Goal: Task Accomplishment & Management: Manage account settings

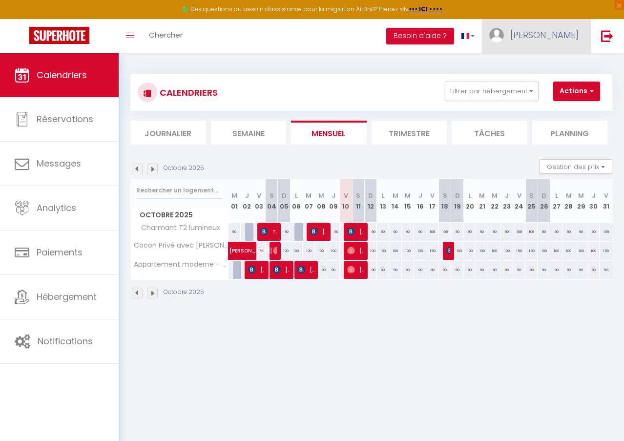
click at [545, 28] on link "Garcia" at bounding box center [536, 36] width 109 height 34
click at [532, 62] on link "Paramètres" at bounding box center [552, 68] width 72 height 17
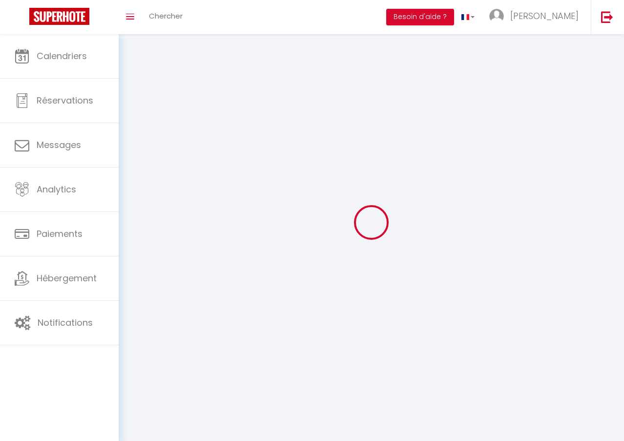
type input "Garcia"
type input "KOTELO"
type input "+33663243922"
type input "1 place du Forum"
type input "51054"
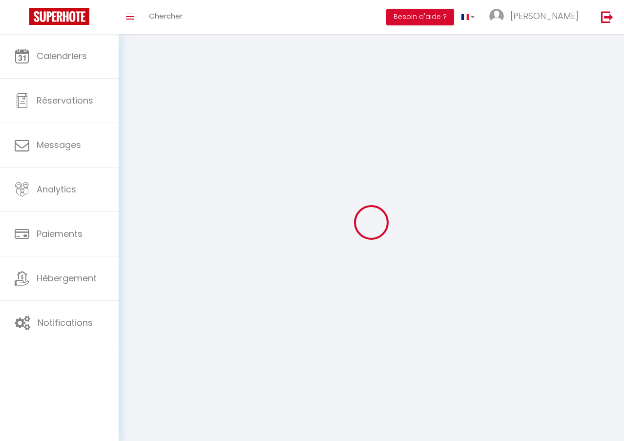
type input "Reims"
select select "28"
type input "PHZrfXDnk2etKQpflY7V5YHzG"
type input "z8iXYKjDYm7sIlUz64JG5JMhq"
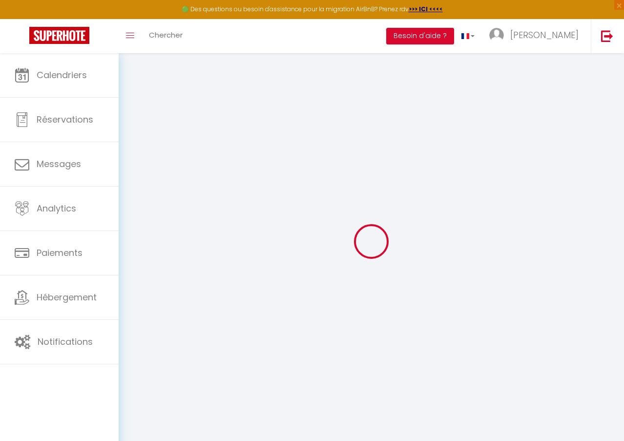
type input "PHZrfXDnk2etKQpflY7V5YHzG"
type input "z8iXYKjDYm7sIlUz64JG5JMhq"
type input "https://app.superhote.com/#/get-available-rentals/z8iXYKjDYm7sIlUz64JG5JMhq"
select select "fr"
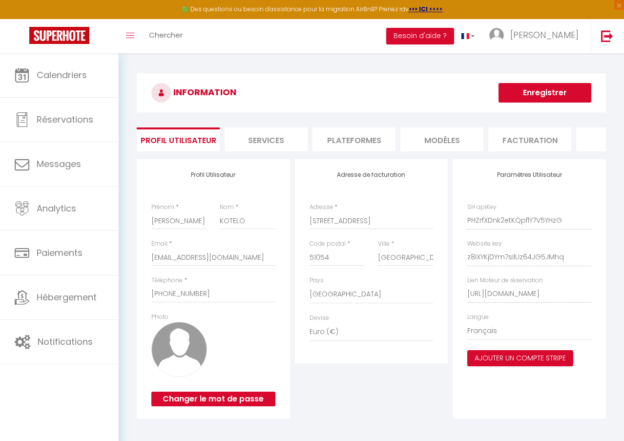
click at [272, 142] on li "Services" at bounding box center [266, 139] width 83 height 24
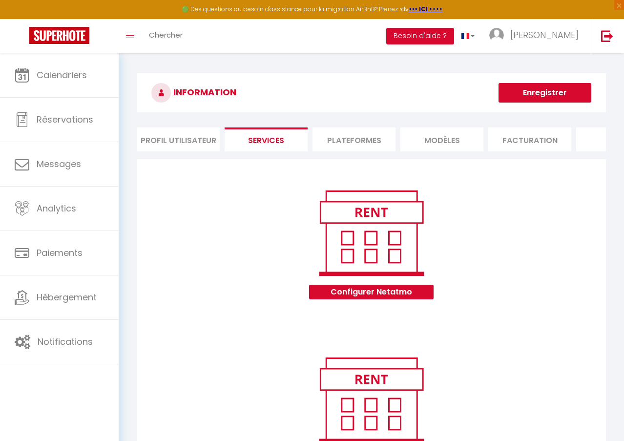
click at [170, 146] on li "Profil Utilisateur" at bounding box center [178, 139] width 83 height 24
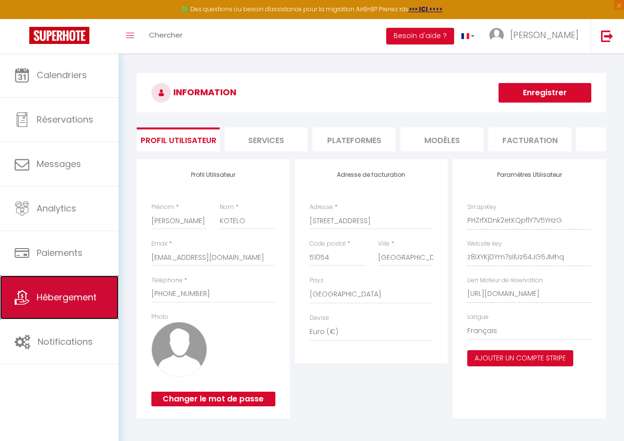
click at [80, 306] on link "Hébergement" at bounding box center [59, 297] width 119 height 44
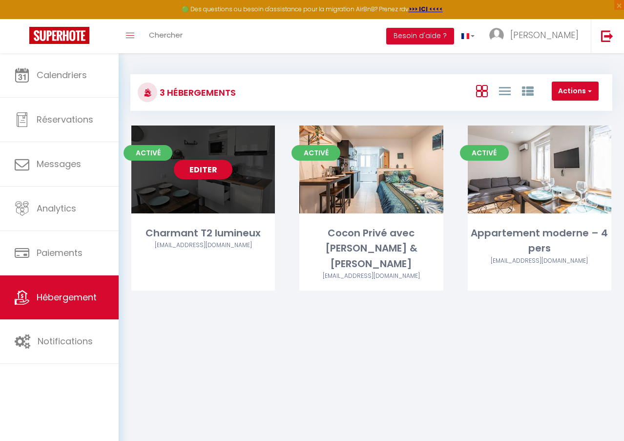
click at [241, 239] on div "Charmant T2 lumineux" at bounding box center [203, 233] width 144 height 15
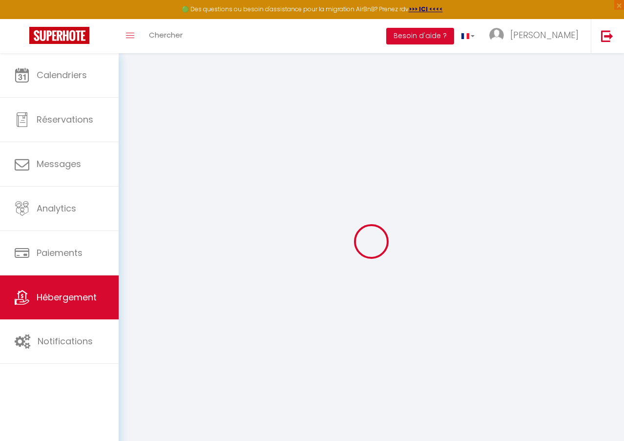
select select
checkbox input "false"
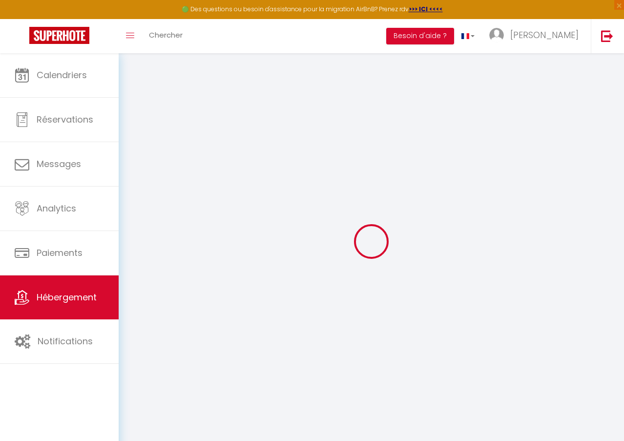
checkbox input "false"
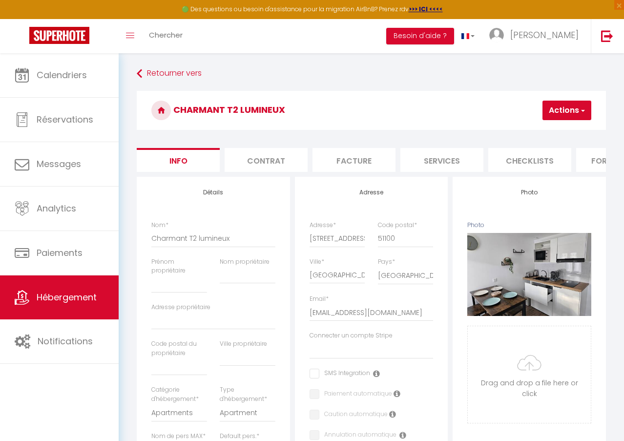
click at [482, 171] on li "Services" at bounding box center [441, 160] width 83 height 24
select select
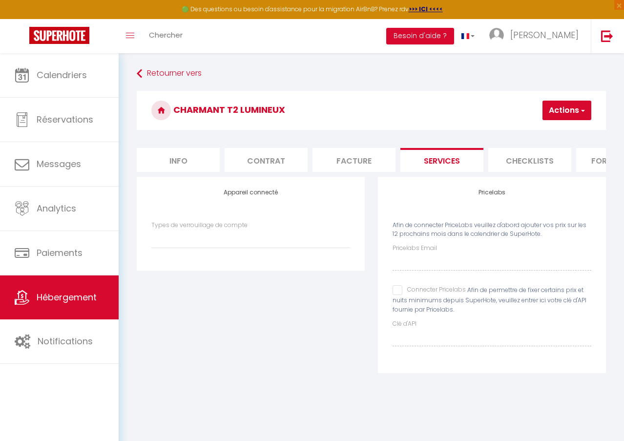
scroll to position [0, 409]
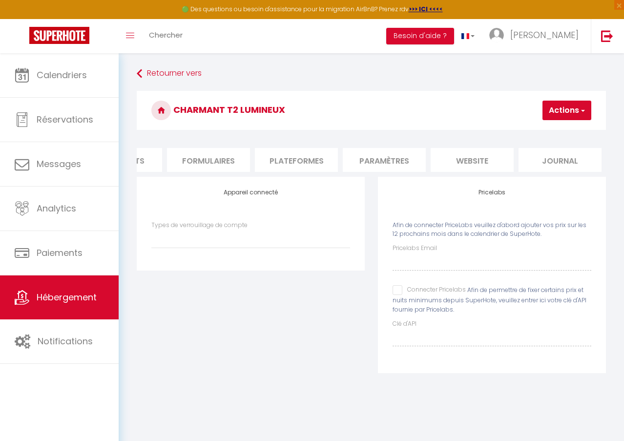
click at [472, 162] on li "website" at bounding box center [472, 160] width 83 height 24
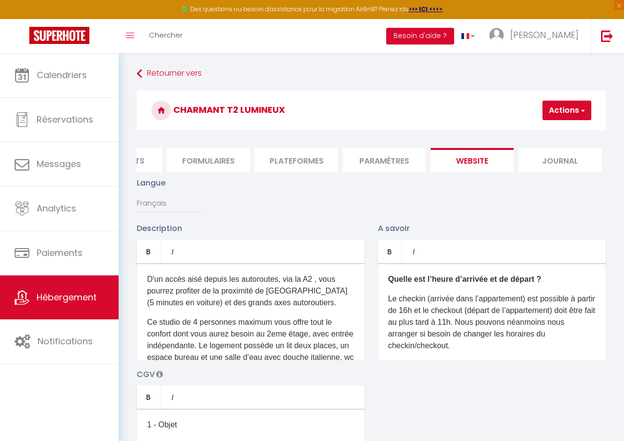
click at [247, 309] on p "D'un accès aisé depuis les autoroutes, via la A2 , vous pourrez profiter de la …" at bounding box center [251, 290] width 208 height 35
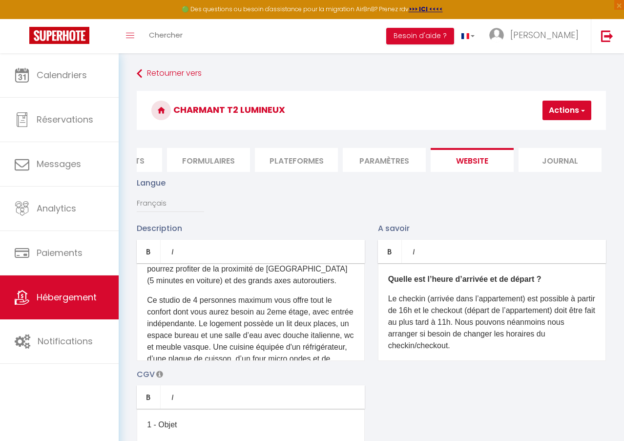
scroll to position [10, 0]
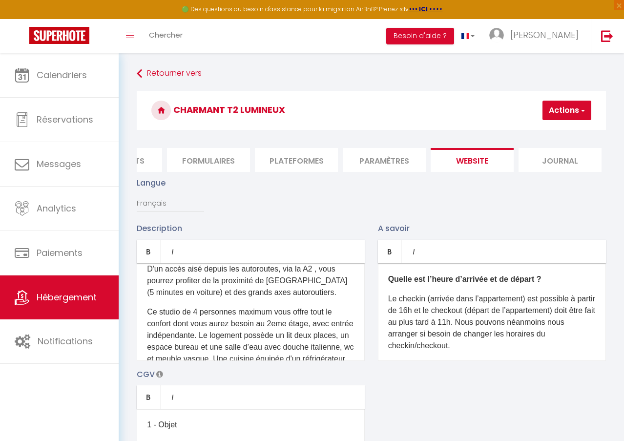
click at [318, 294] on p "D'un accès aisé depuis les autoroutes, via la A2 , vous pourrez profiter de la …" at bounding box center [251, 280] width 208 height 35
click at [173, 298] on p "D'un accès aisé depuis les autoroutes, via la A2 , vous pourrez profiter de la …" at bounding box center [251, 280] width 208 height 35
click at [172, 298] on p "D'un accès aisé depuis les autoroutes, via la A2 , vous pourrez profiter de la …" at bounding box center [251, 280] width 208 height 35
click at [192, 298] on p "D'un accès aisé depuis les autoroutes, via la A2 , vous pourrez profiter de la …" at bounding box center [251, 280] width 208 height 35
click at [189, 298] on p "D'un accès aisé depuis les autoroutes, via la A2 , vous pourrez profiter de la …" at bounding box center [251, 280] width 208 height 35
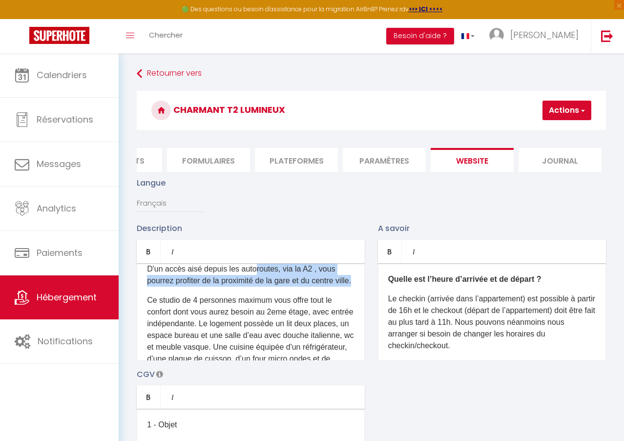
scroll to position [0, 0]
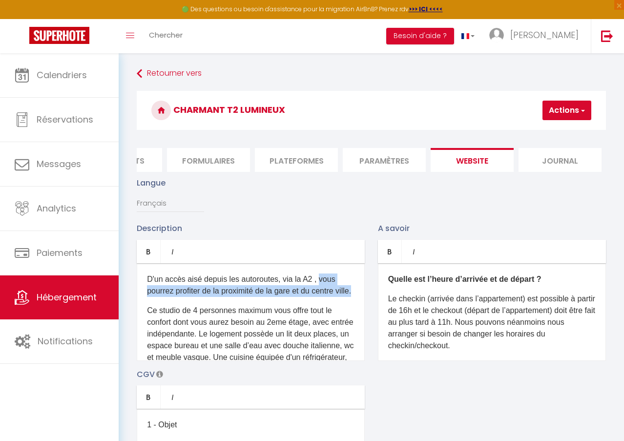
drag, startPoint x: 166, startPoint y: 305, endPoint x: 320, endPoint y: 290, distance: 154.5
click at [320, 290] on p "D'un accès aisé depuis les autoroutes, via la A2 , vous pourrez profiter de la …" at bounding box center [251, 284] width 208 height 23
copy p "vous pourrez profiter de la proximité de la gare et du centre ville."
click at [255, 297] on p "D'un accès aisé depuis les autoroutes, via la A2 , vous pourrez profiter de la …" at bounding box center [251, 284] width 208 height 23
click at [560, 114] on button "Actions" at bounding box center [567, 111] width 49 height 20
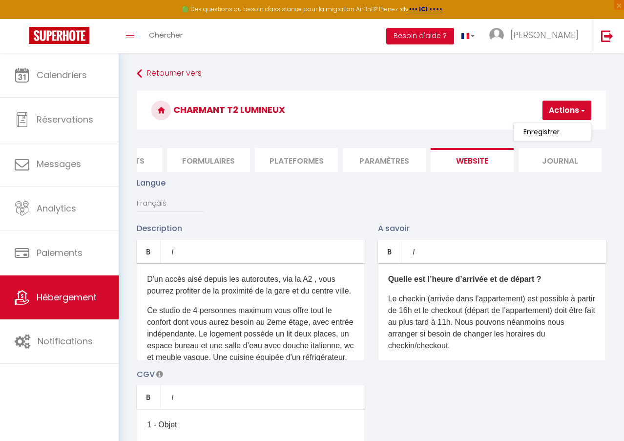
click at [550, 127] on input "Enregistrer" at bounding box center [541, 132] width 36 height 10
checkbox input "true"
checkbox input "false"
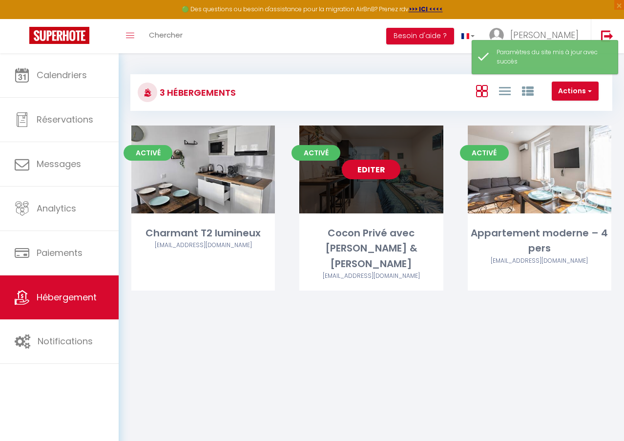
click at [365, 164] on link "Editer" at bounding box center [371, 170] width 59 height 20
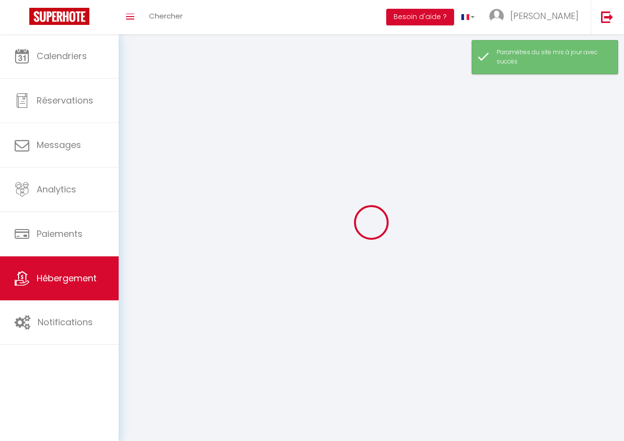
select select "1"
select select "28"
select select
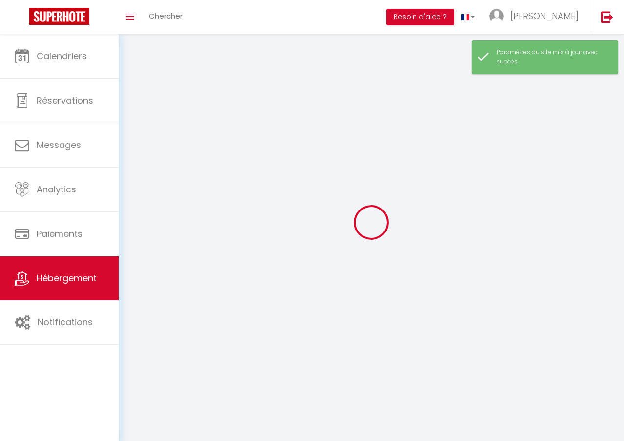
select select
checkbox input "false"
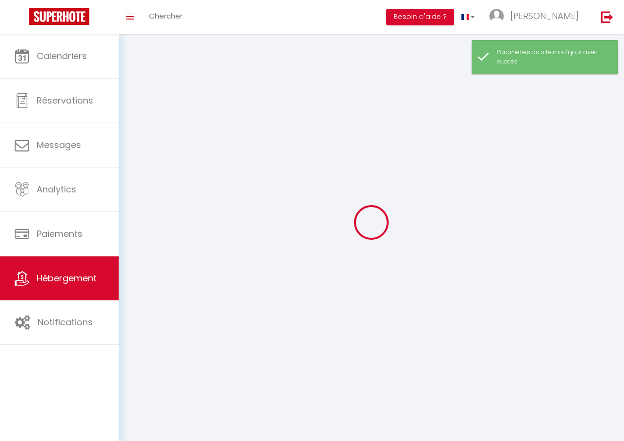
checkbox input "false"
select select
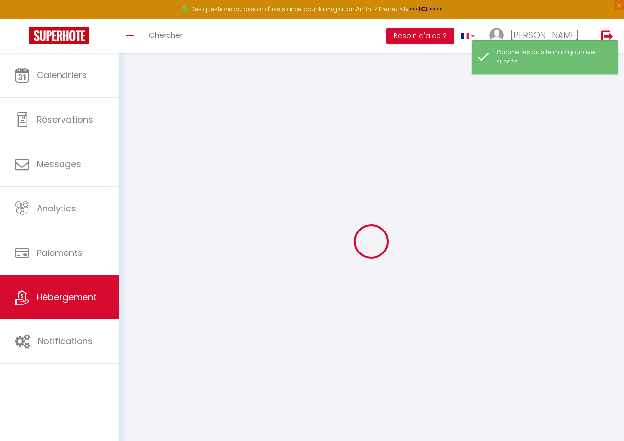
select select
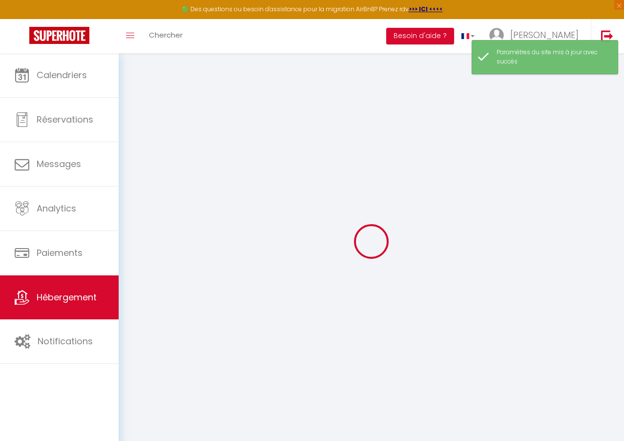
select select
checkbox input "false"
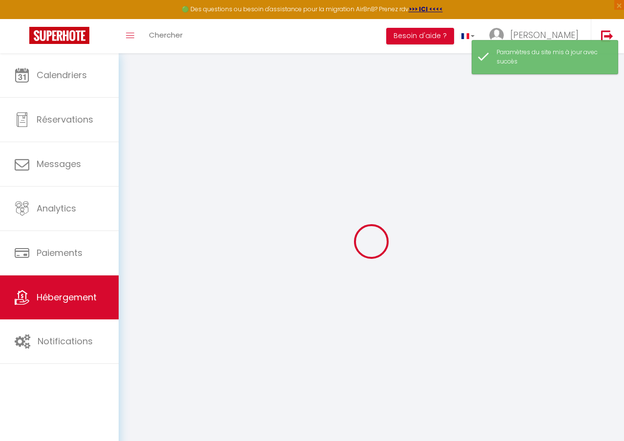
select select
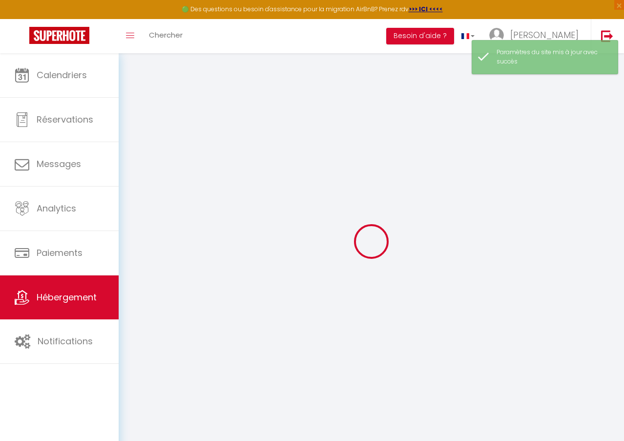
select select
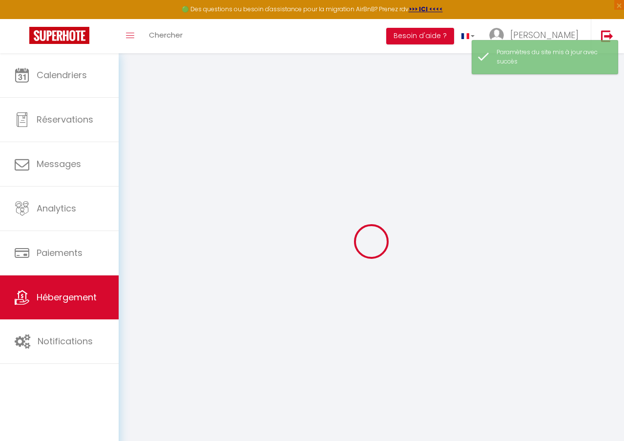
select select
checkbox input "false"
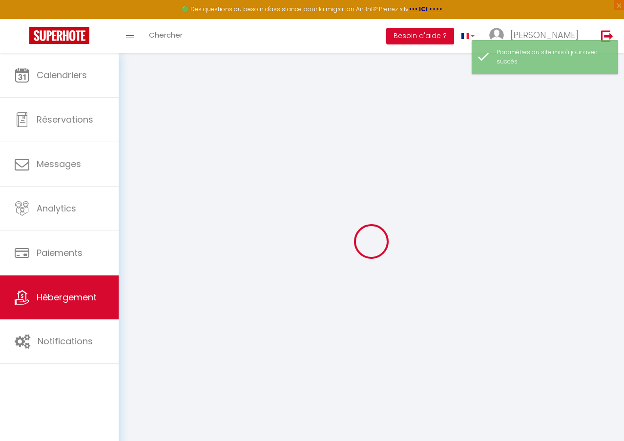
select select
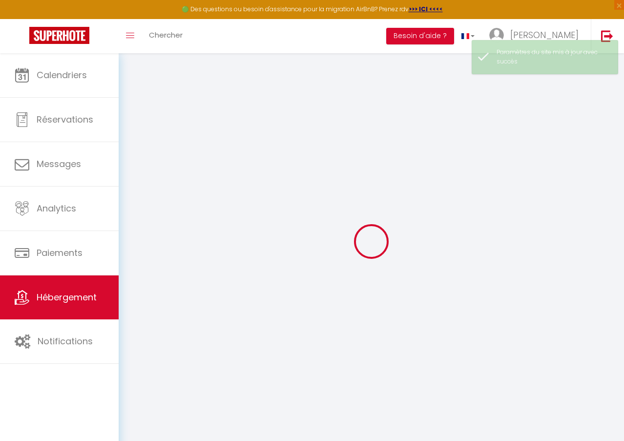
select select
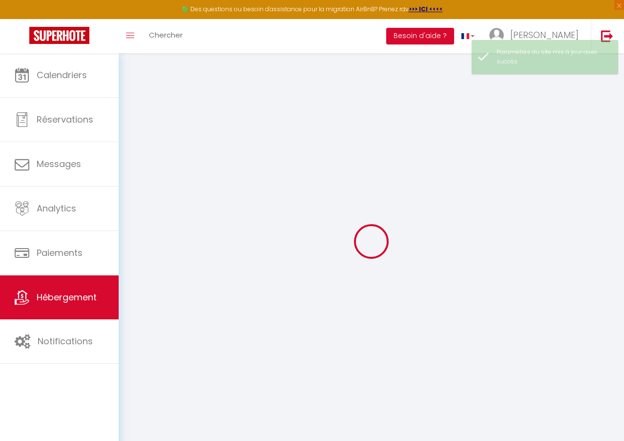
select select
checkbox input "false"
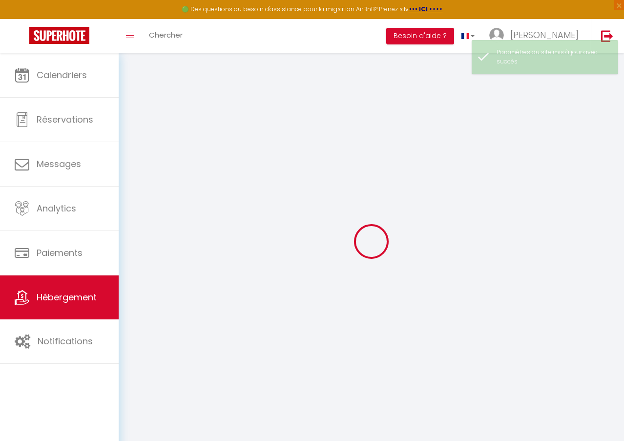
select select
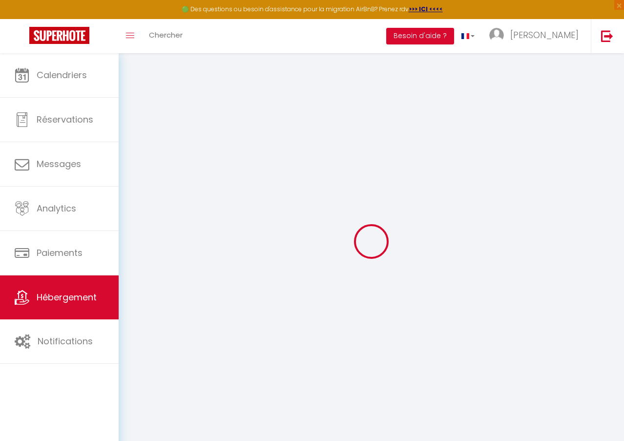
select select
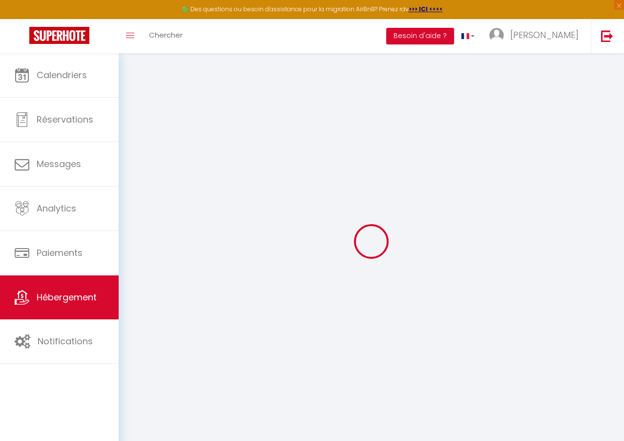
select select
checkbox input "false"
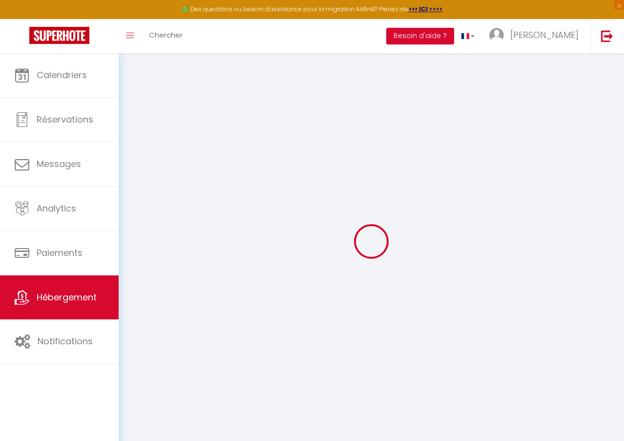
select select
type input "Oups ! Les dates sélectionnées sont indisponibles."
type textarea "Malheureusement les dates sélectionnées sont indisponibles. Nous vous invitons …"
type input "49.26559"
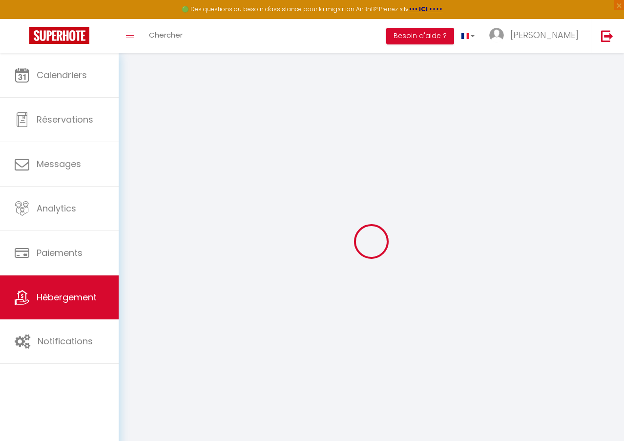
type input "4.02872"
checkbox input "true"
checkbox input "false"
select select
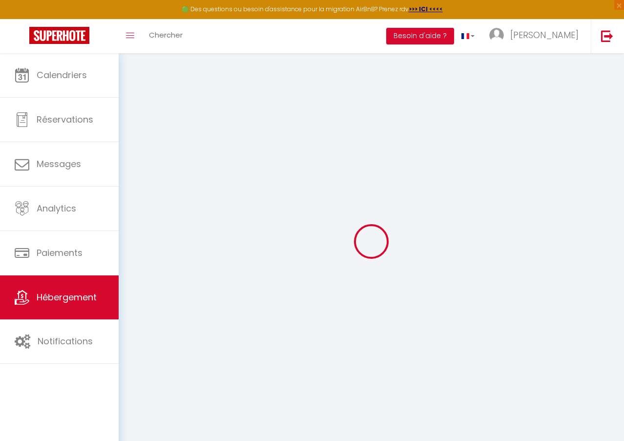
checkbox input "false"
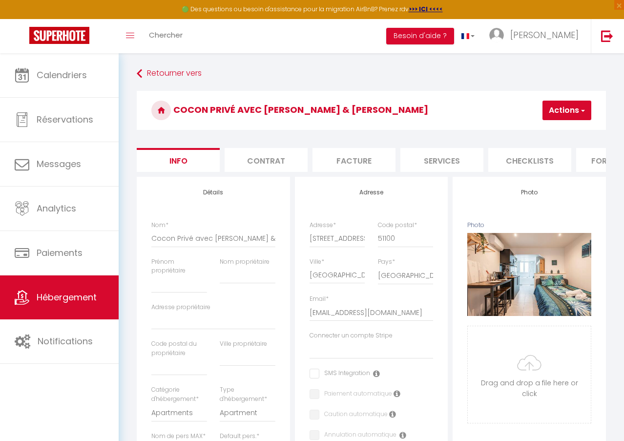
scroll to position [0, 409]
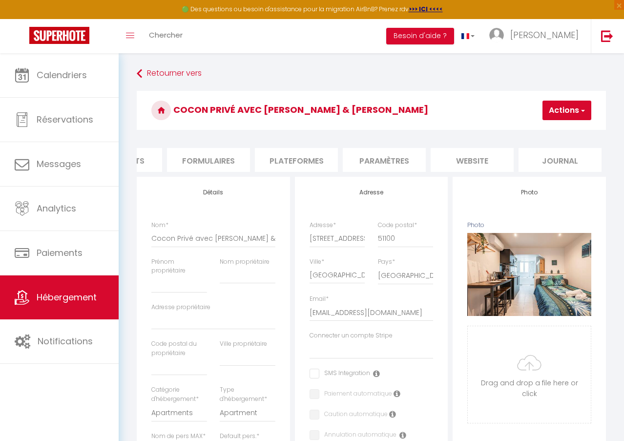
click at [470, 167] on li "website" at bounding box center [472, 160] width 83 height 24
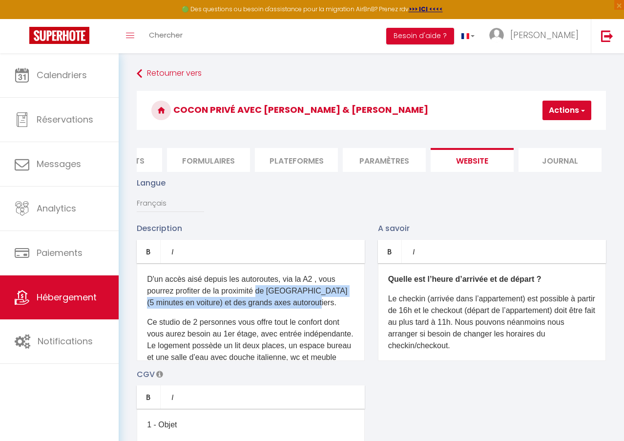
drag, startPoint x: 336, startPoint y: 314, endPoint x: 261, endPoint y: 303, distance: 76.0
click at [261, 303] on p "D'un accès aisé depuis les autoroutes, via la A2 , vous pourrez profiter de la …" at bounding box center [251, 290] width 208 height 35
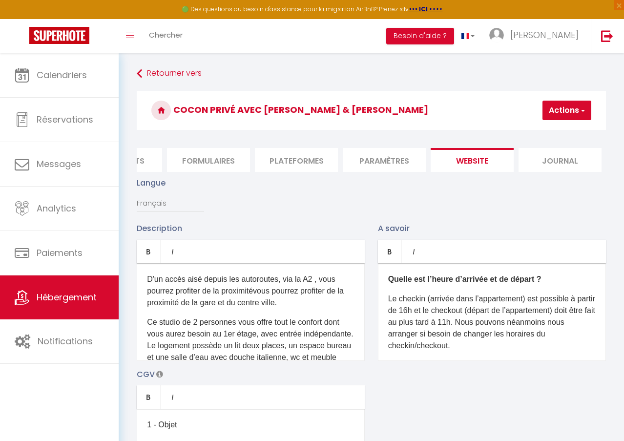
drag, startPoint x: 262, startPoint y: 304, endPoint x: 318, endPoint y: 289, distance: 58.2
click at [318, 289] on p "D'un accès aisé depuis les autoroutes, via la A2 , vous pourrez profiter de la …" at bounding box center [251, 290] width 208 height 35
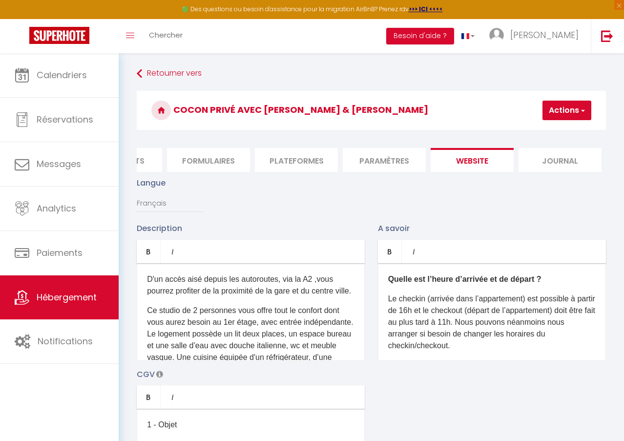
click at [549, 104] on button "Actions" at bounding box center [567, 111] width 49 height 20
click at [536, 133] on input "Enregistrer" at bounding box center [541, 132] width 36 height 10
checkbox input "true"
checkbox input "false"
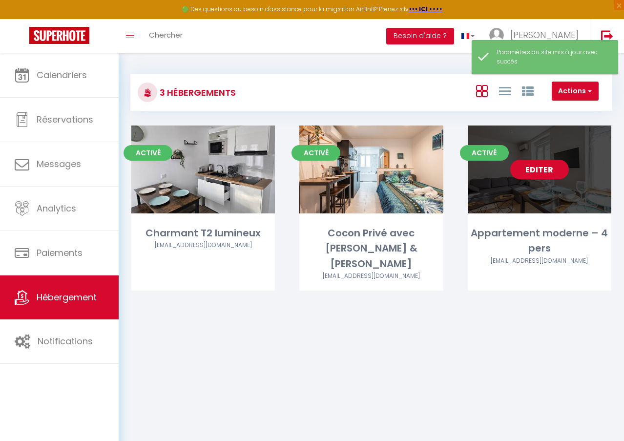
click at [530, 164] on link "Editer" at bounding box center [539, 170] width 59 height 20
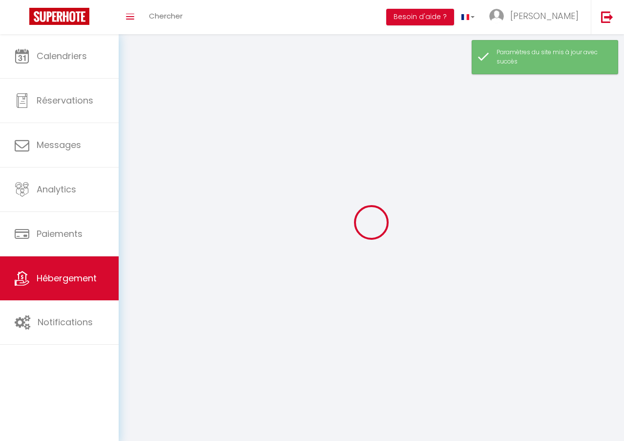
select select "28"
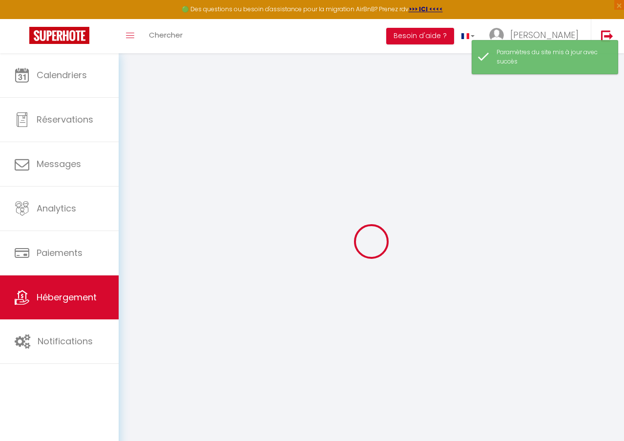
select select
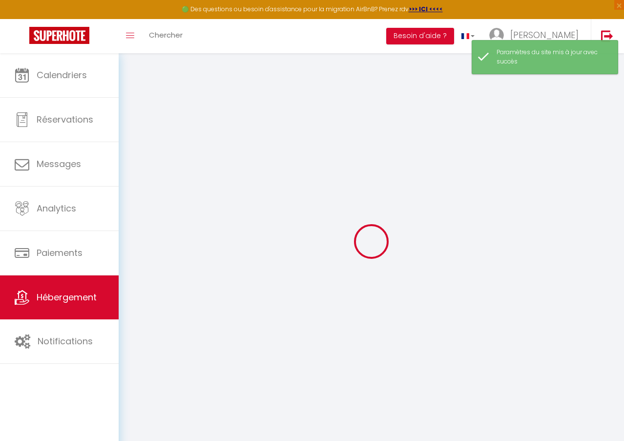
select select
checkbox input "false"
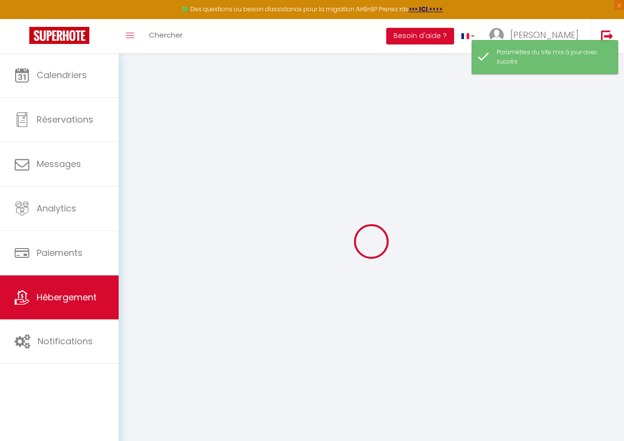
select select
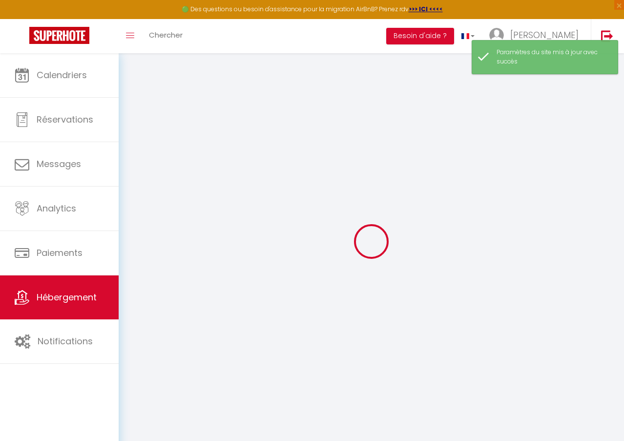
select select
checkbox input "false"
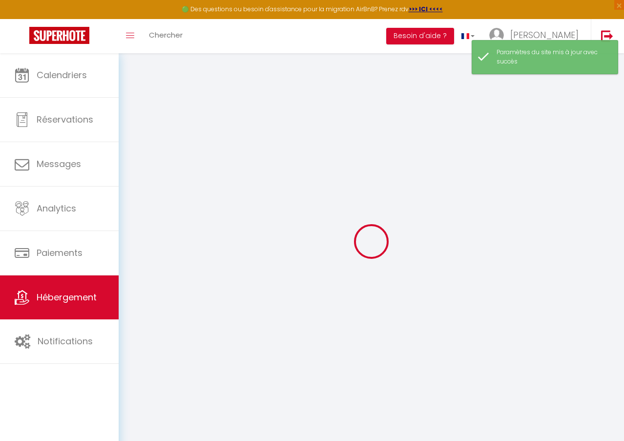
checkbox input "false"
select select
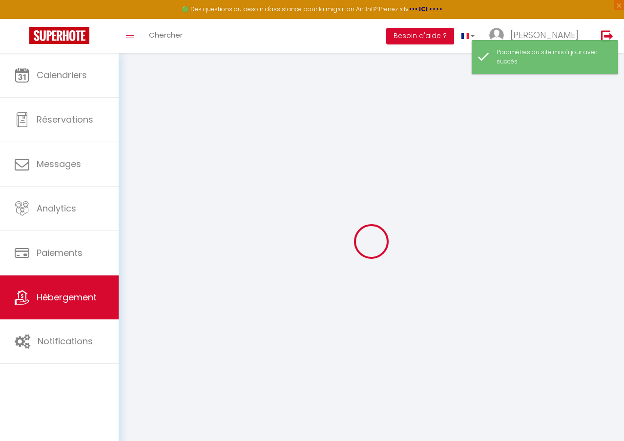
select select
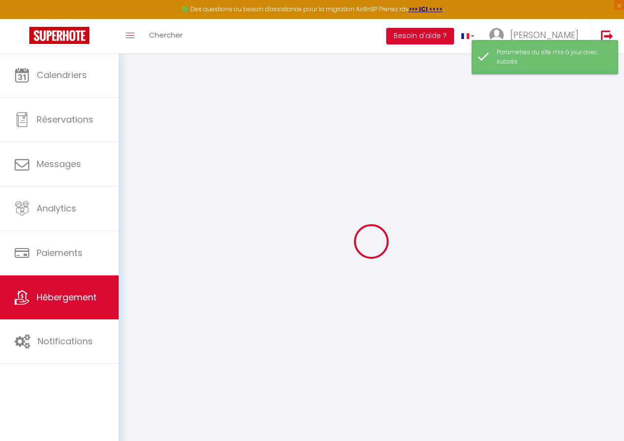
checkbox input "false"
select select
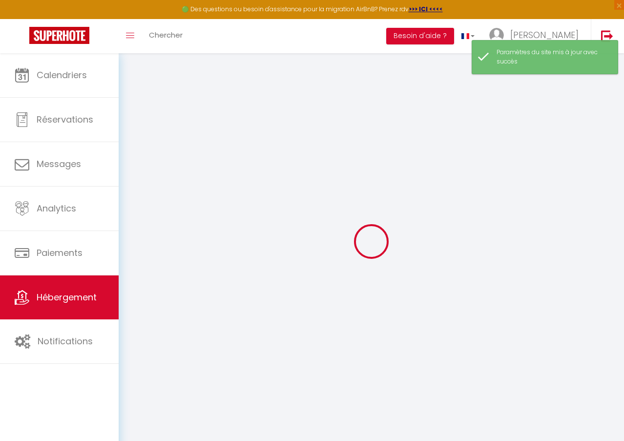
select select
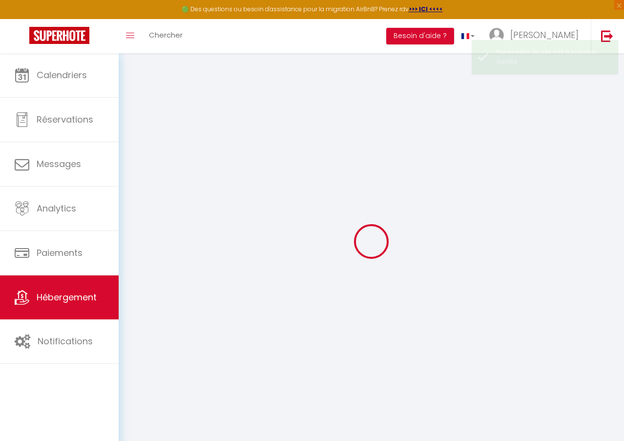
select select
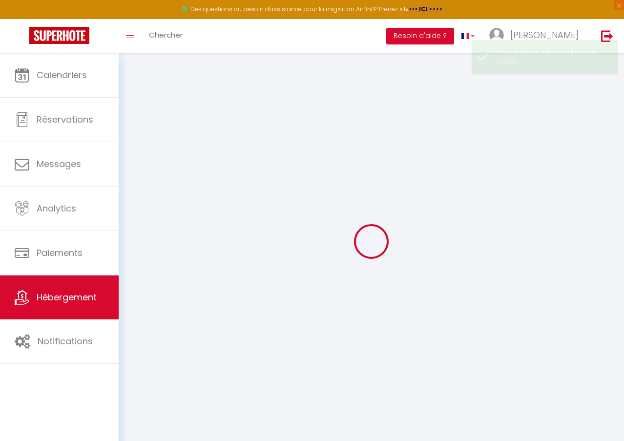
select select
checkbox input "false"
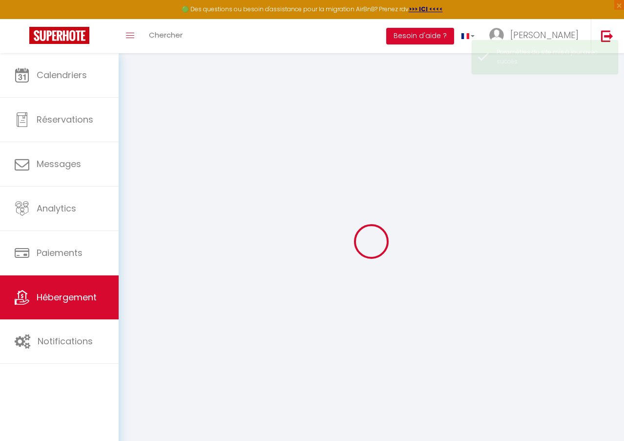
select select
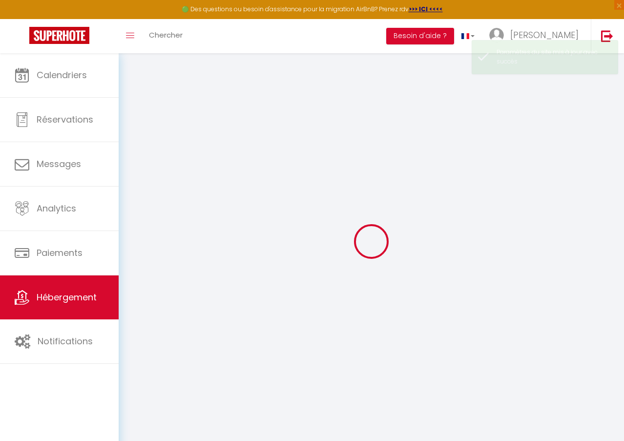
select select
checkbox input "false"
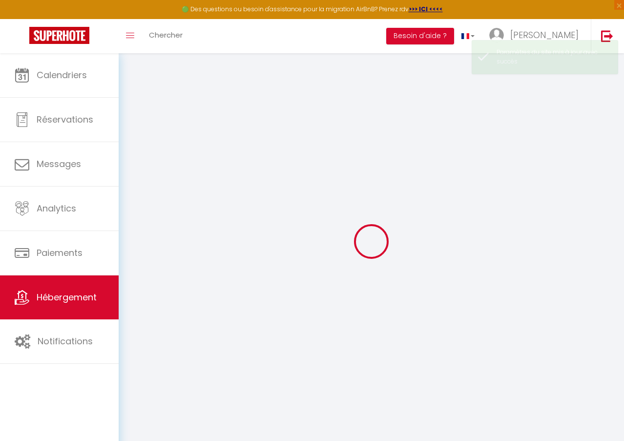
checkbox input "false"
select select
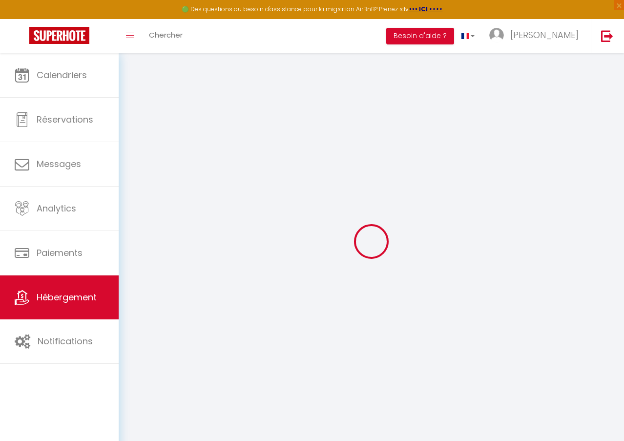
type input "Appartement moderne – 4 pers"
type input "105"
select select
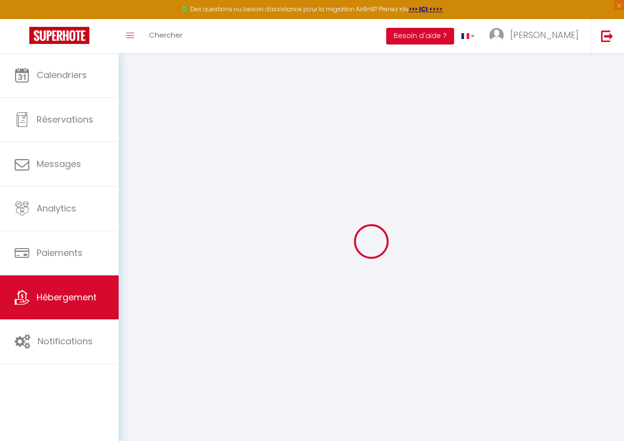
select select
type input "22 Rue Landouzy"
type input "51100"
type input "Reims"
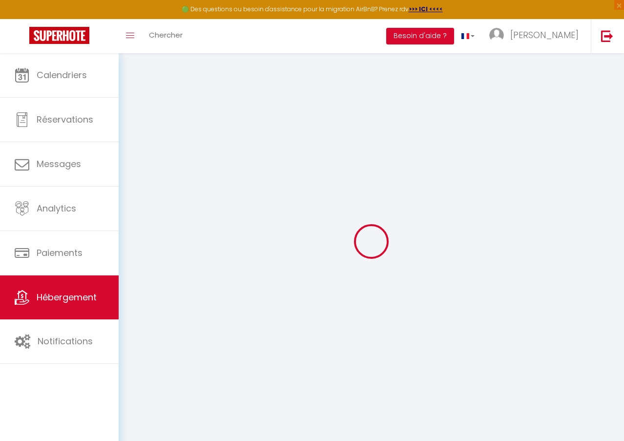
type input "22landouzy@gmail.com"
select select
checkbox input "false"
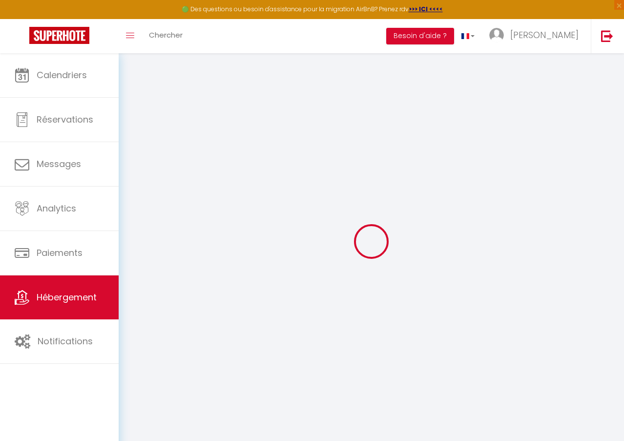
checkbox input "false"
type input "0"
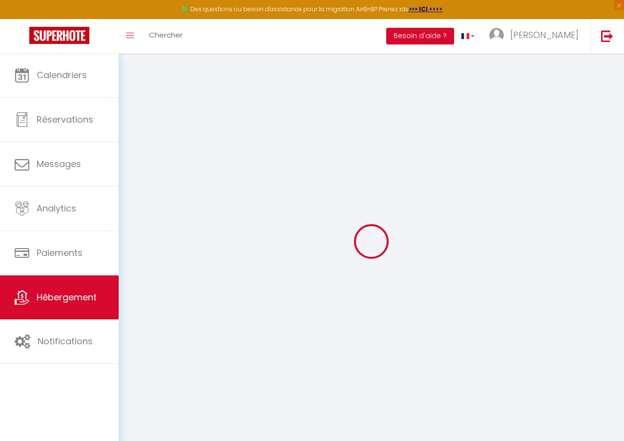
select select
checkbox input "false"
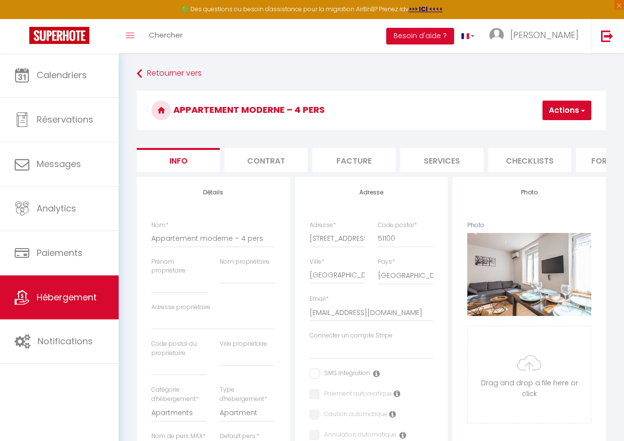
scroll to position [0, 409]
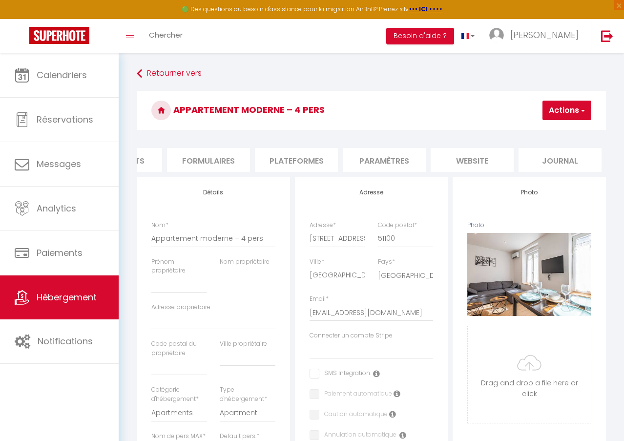
click at [465, 162] on li "website" at bounding box center [472, 160] width 83 height 24
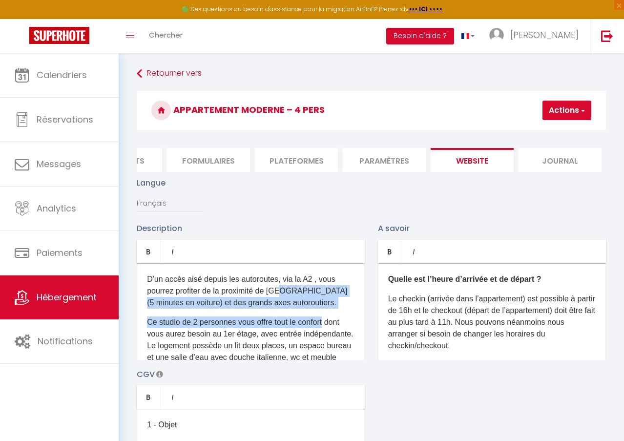
drag, startPoint x: 333, startPoint y: 320, endPoint x: 286, endPoint y: 306, distance: 49.3
click at [286, 306] on div "D'un accès aisé depuis les autoroutes, via la A2 , vous pourrez profiter de la …" at bounding box center [251, 312] width 228 height 98
click at [311, 319] on div "D'un accès aisé depuis les autoroutes, via la A2 , vous pourrez profiter de la …" at bounding box center [251, 312] width 228 height 98
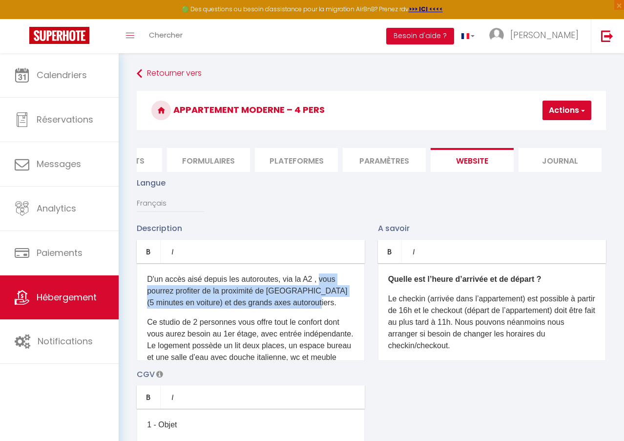
drag, startPoint x: 330, startPoint y: 314, endPoint x: 319, endPoint y: 287, distance: 28.5
click at [319, 287] on p "D'un accès aisé depuis les autoroutes, via la A2 , vous pourrez profiter de la …" at bounding box center [251, 290] width 208 height 35
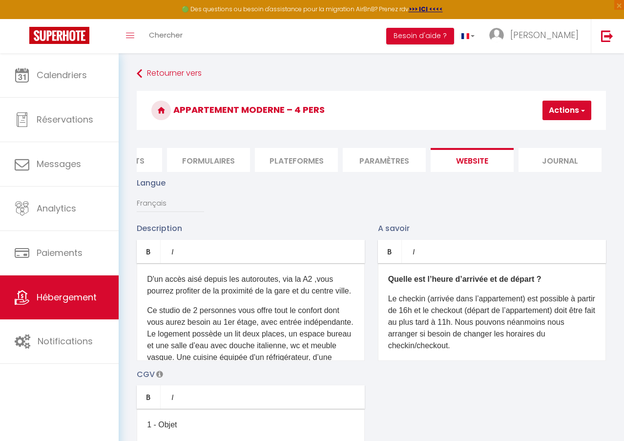
click at [552, 104] on button "Actions" at bounding box center [567, 111] width 49 height 20
click at [534, 129] on input "Enregistrer" at bounding box center [541, 132] width 36 height 10
checkbox input "true"
checkbox input "false"
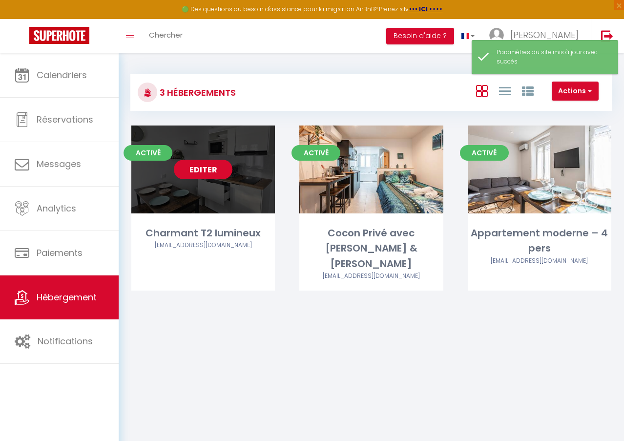
click at [192, 172] on link "Editer" at bounding box center [203, 170] width 59 height 20
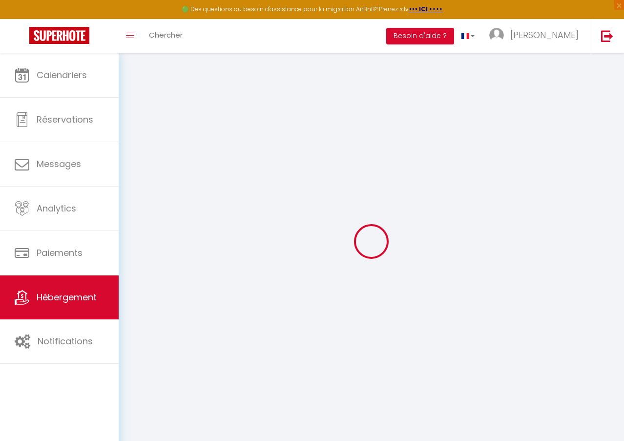
select select
checkbox input "false"
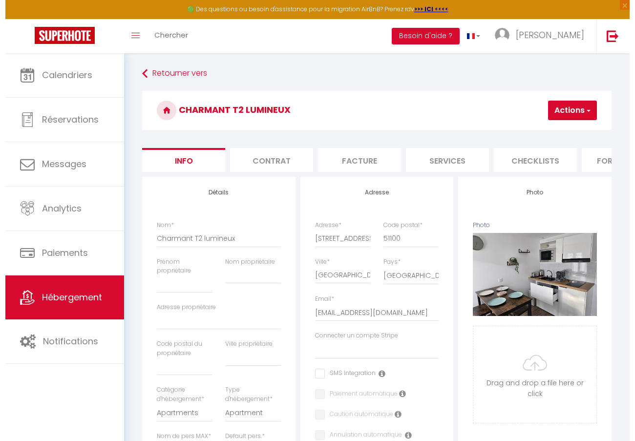
scroll to position [0, 409]
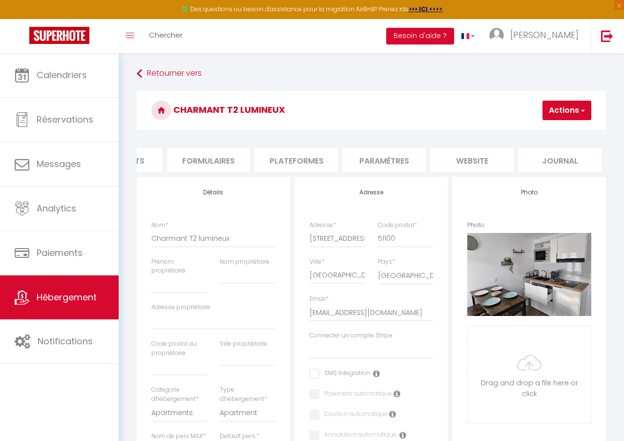
click at [466, 164] on li "website" at bounding box center [472, 160] width 83 height 24
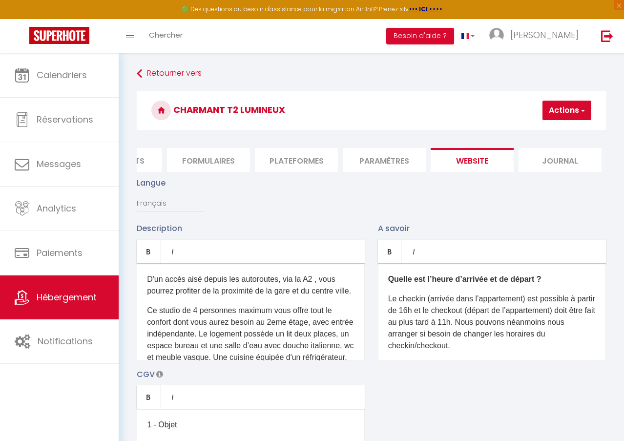
click at [186, 297] on p "D'un accès aisé depuis les autoroutes, via la A2 , vous pourrez profiter de la …" at bounding box center [251, 284] width 208 height 23
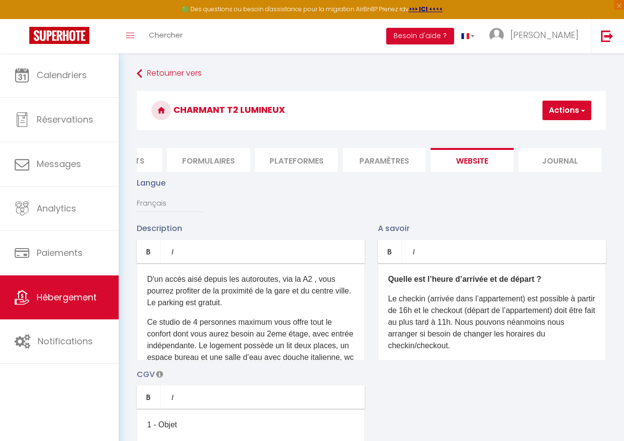
click at [574, 109] on button "Actions" at bounding box center [567, 111] width 49 height 20
click at [538, 132] on input "Enregistrer" at bounding box center [541, 132] width 36 height 10
checkbox input "true"
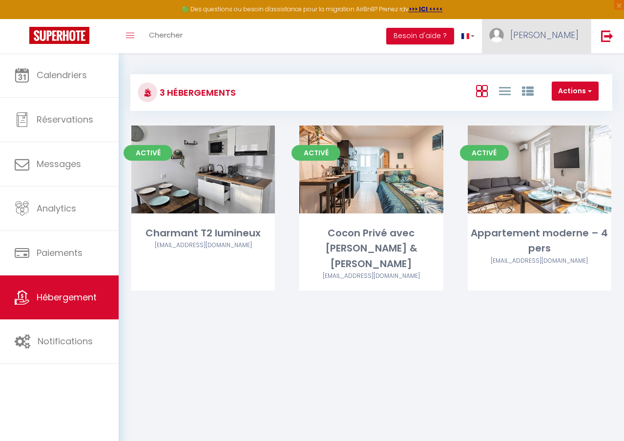
click at [561, 29] on span "Garcia" at bounding box center [544, 35] width 68 height 12
click at [548, 63] on link "Paramètres" at bounding box center [552, 68] width 72 height 17
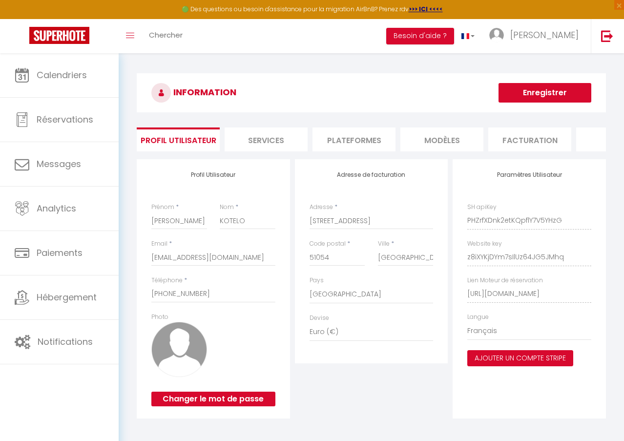
click at [487, 365] on button "Ajouter un compte Stripe" at bounding box center [520, 358] width 106 height 17
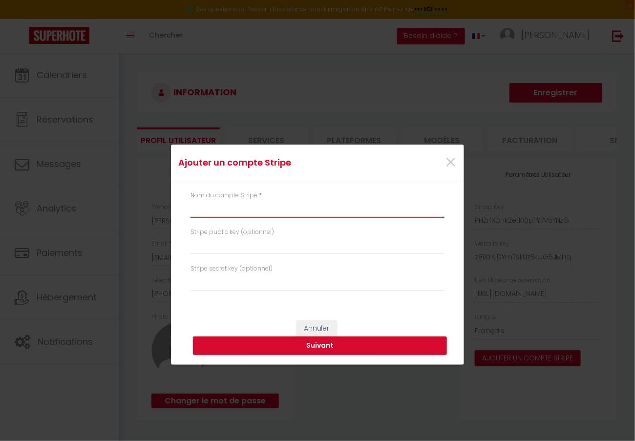
click at [236, 214] on input "text" at bounding box center [317, 209] width 254 height 18
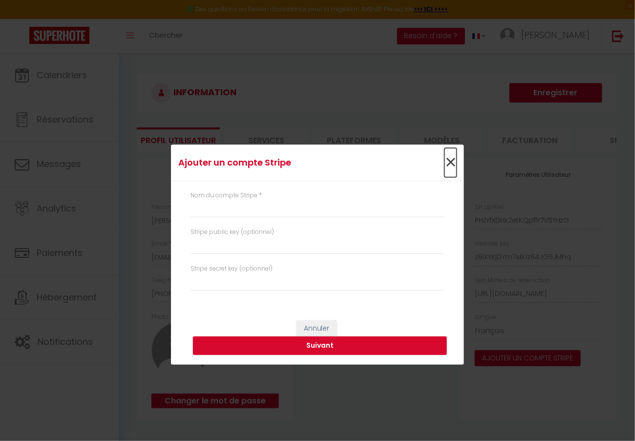
click at [444, 161] on span "×" at bounding box center [450, 162] width 12 height 29
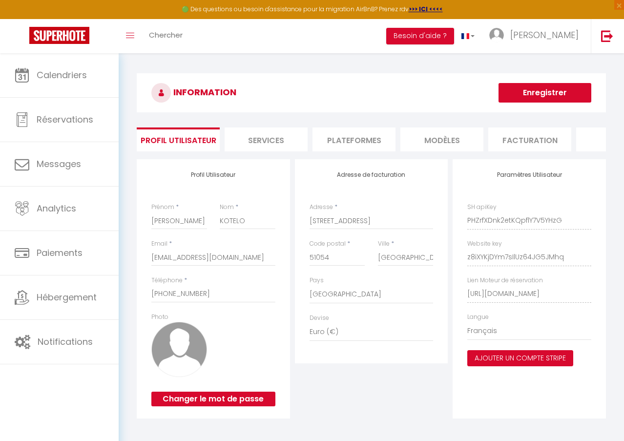
click at [504, 367] on button "Ajouter un compte Stripe" at bounding box center [520, 358] width 106 height 17
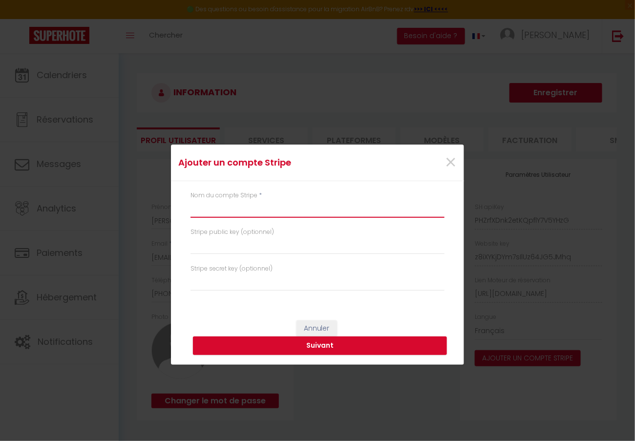
click at [274, 207] on input "text" at bounding box center [317, 209] width 254 height 18
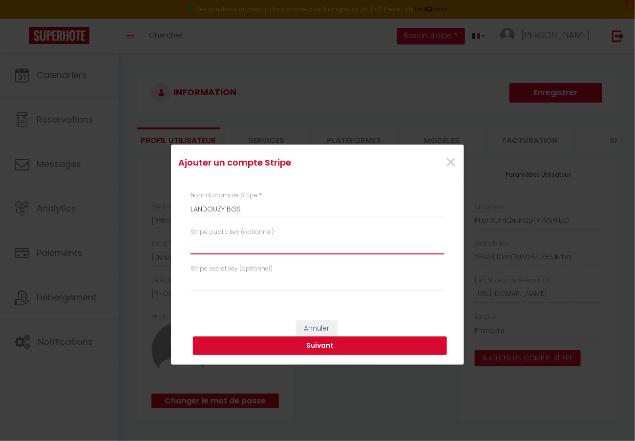
click at [209, 242] on input "text" at bounding box center [317, 246] width 254 height 18
paste input "pk_live_51SGbvNBT2HjoSZbcpnzXSkvDjAjOJy8cd5SWKkClRvpCEvdMDmKtArfxtUe4IsuoWltG85…"
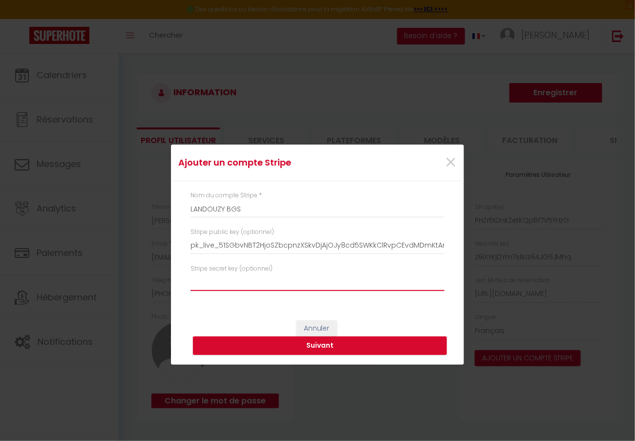
click at [391, 277] on input "text" at bounding box center [317, 282] width 254 height 18
click at [364, 342] on button "Suivant" at bounding box center [320, 345] width 254 height 19
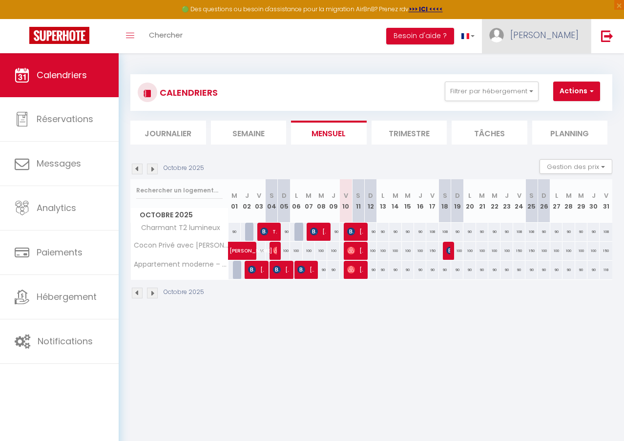
click at [557, 31] on span "[PERSON_NAME]" at bounding box center [544, 35] width 68 height 12
click at [534, 60] on link "Paramètres" at bounding box center [552, 68] width 72 height 17
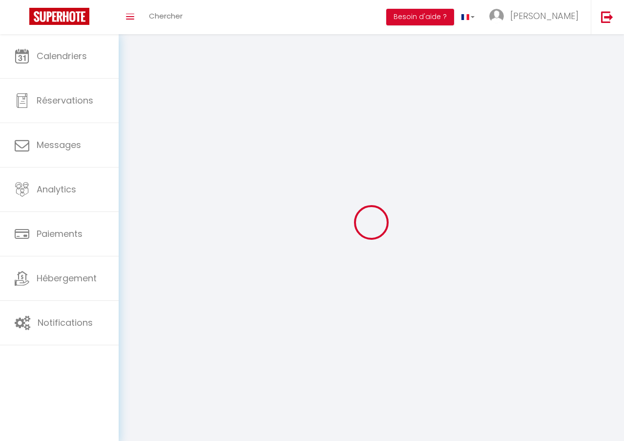
select select
type input "Garcia"
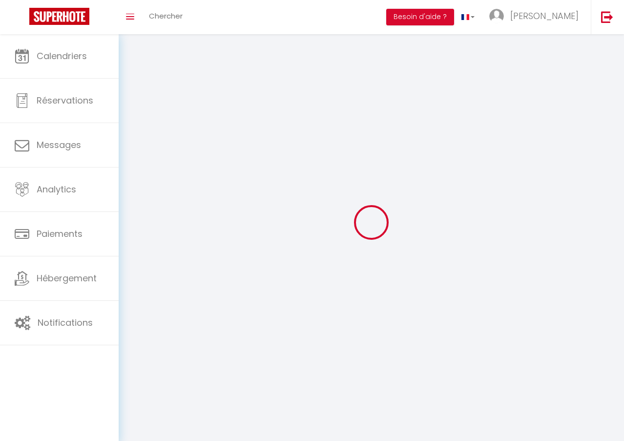
type input "KOTELO"
type input "+33663243922"
type input "1 place du Forum"
type input "51054"
type input "Reims"
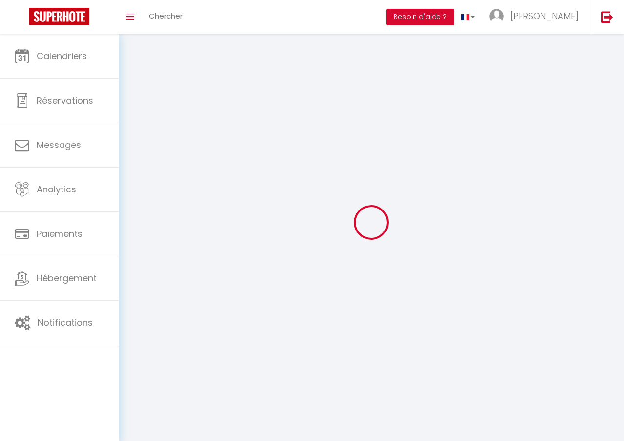
type input "PHZrfXDnk2etKQpflY7V5YHzG"
type input "z8iXYKjDYm7sIlUz64JG5JMhq"
select select "28"
type input "PHZrfXDnk2etKQpflY7V5YHzG"
type input "z8iXYKjDYm7sIlUz64JG5JMhq"
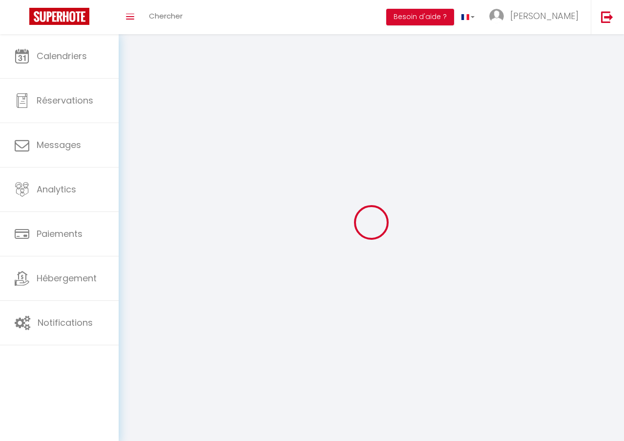
type input "https://app.superhote.com/#/get-available-rentals/z8iXYKjDYm7sIlUz64JG5JMhq"
select select "fr"
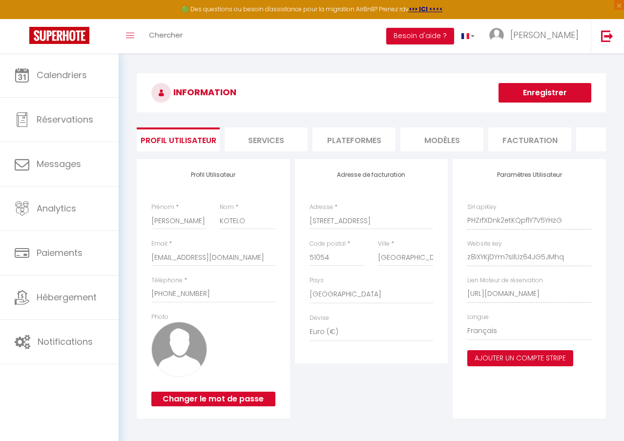
click at [506, 363] on button "Ajouter un compte Stripe" at bounding box center [520, 358] width 106 height 17
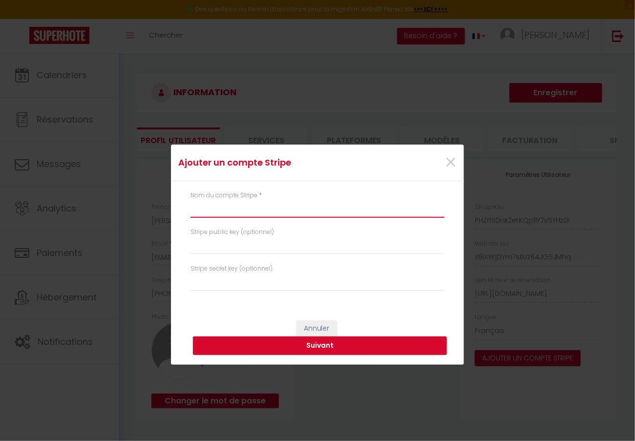
click at [260, 207] on input "text" at bounding box center [317, 209] width 254 height 18
type input "G"
type input "D"
type input "B"
type input "LANDOUZY BGS"
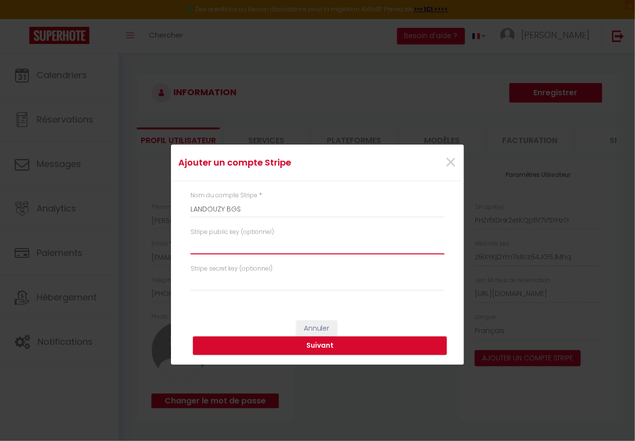
click at [223, 242] on input "text" at bounding box center [317, 246] width 254 height 18
paste input "pk_live_51SGbvNBT2HjoSZbcpnzXSkvDjAjOJy8cd5SWKkClRvpCEvdMDmKtArfxtUe4IsuoWltG85…"
type input "pk_live_51SGbvNBT2HjoSZbcpnzXSkvDjAjOJy8cd5SWKkClRvpCEvdMDmKtArfxtUe4IsuoWltG85…"
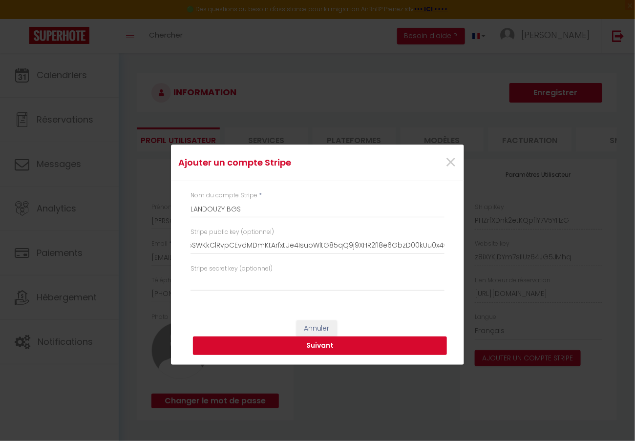
scroll to position [0, 0]
click at [268, 344] on button "Suivant" at bounding box center [320, 345] width 254 height 19
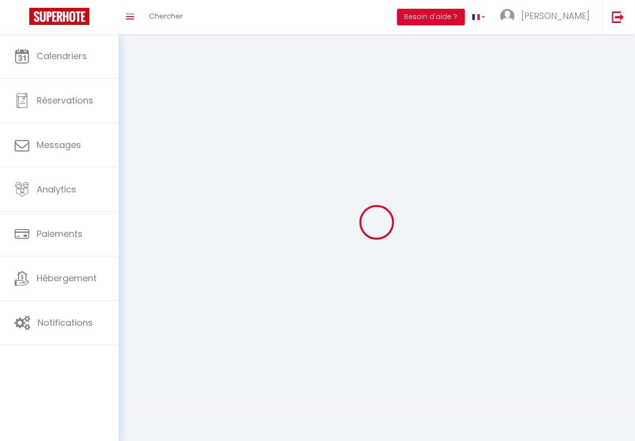
select select
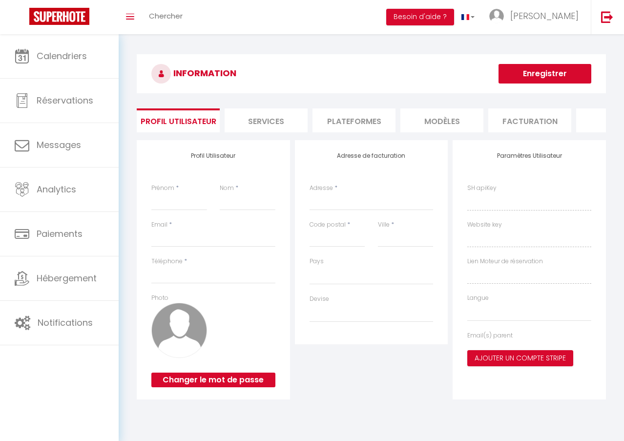
select select
type input "[PERSON_NAME]"
type input "KOTELO"
type input "[EMAIL_ADDRESS][DOMAIN_NAME]"
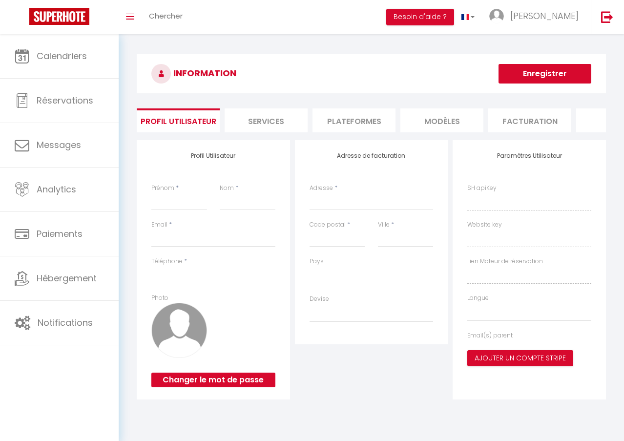
type input "[PHONE_NUMBER]"
type input "[STREET_ADDRESS]"
type input "51054"
type input "[GEOGRAPHIC_DATA]"
type input "PHZrfXDnk2etKQpflY7V5YHzG"
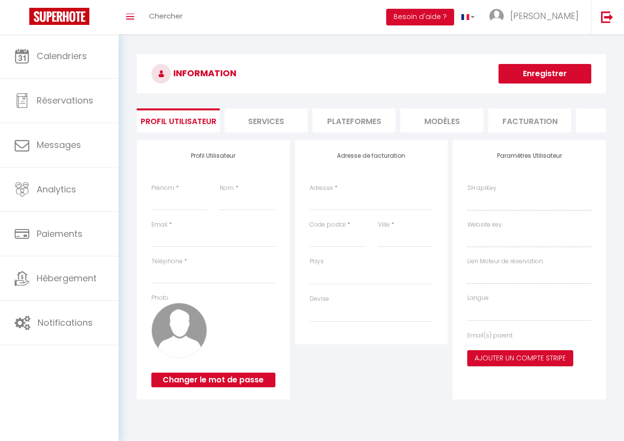
type input "z8iXYKjDYm7sIlUz64JG5JMhq"
type input "[URL][DOMAIN_NAME]"
select select "fr"
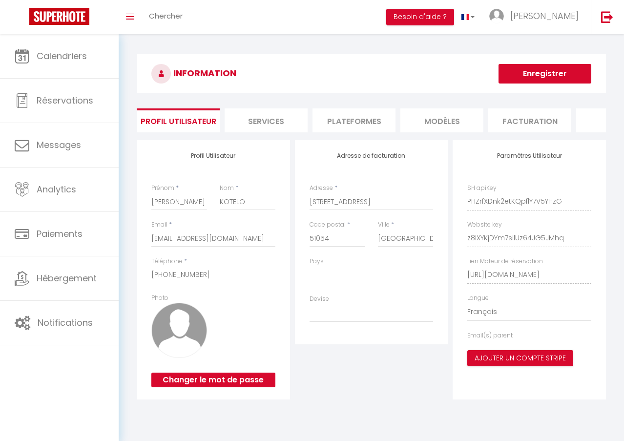
select select "28"
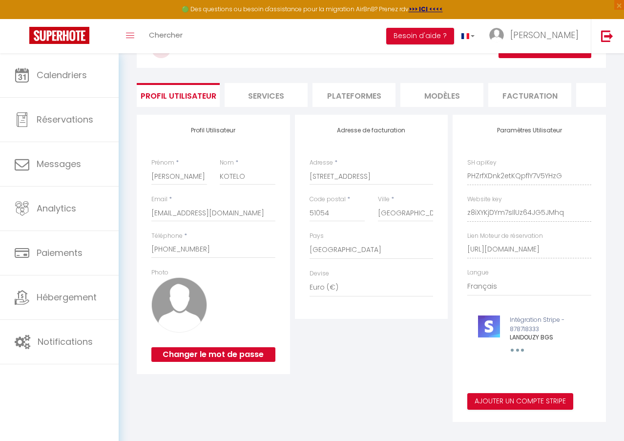
scroll to position [63, 0]
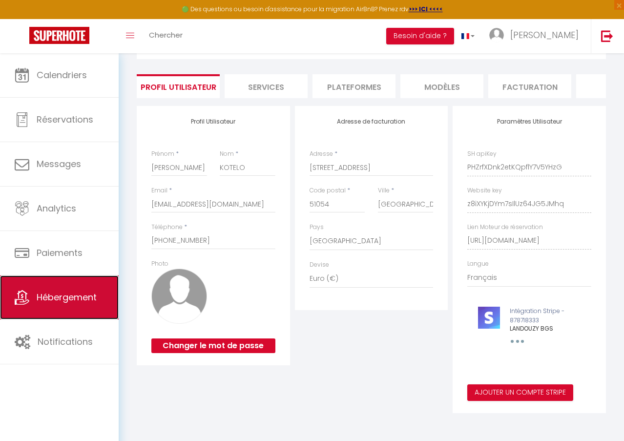
click at [68, 308] on link "Hébergement" at bounding box center [59, 297] width 119 height 44
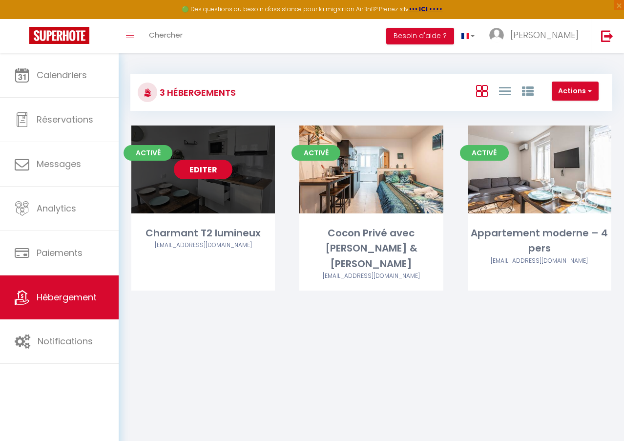
click at [211, 173] on link "Editer" at bounding box center [203, 170] width 59 height 20
select select "3"
select select "2"
select select "1"
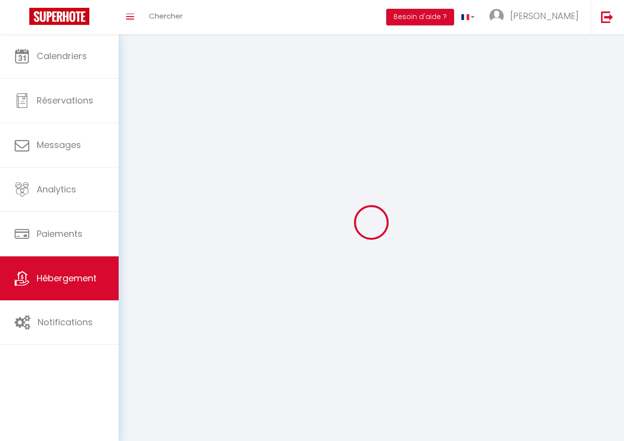
select select
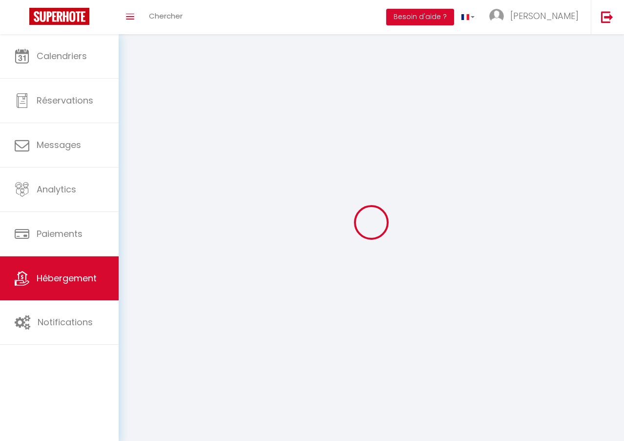
checkbox input "false"
select select
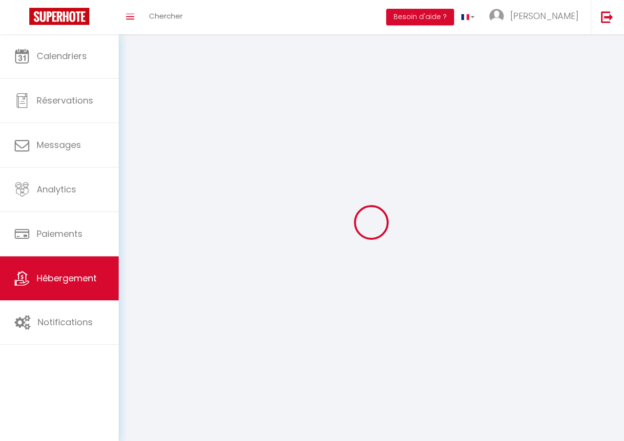
select select
select select "1"
select select
select select "28"
select select
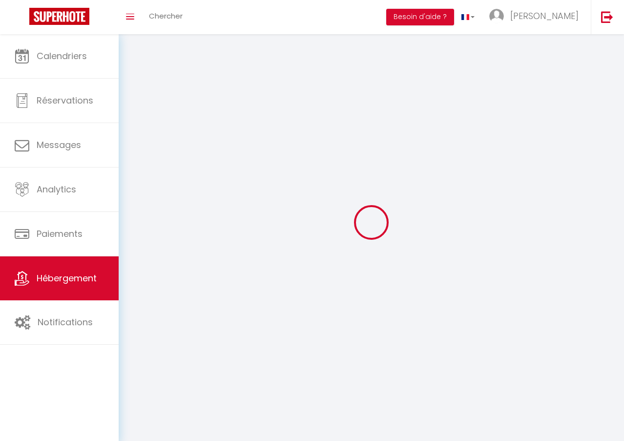
select select
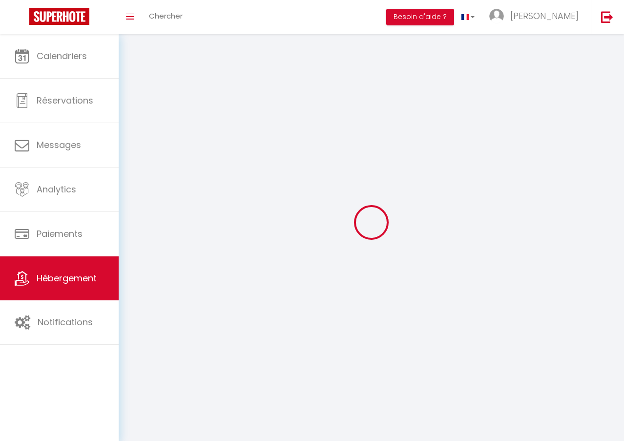
checkbox input "false"
select select
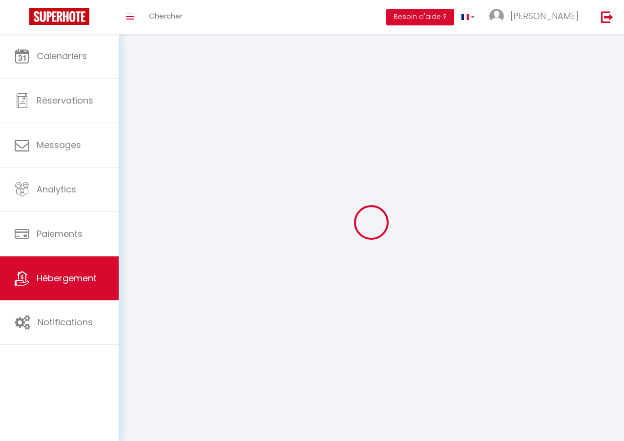
select select
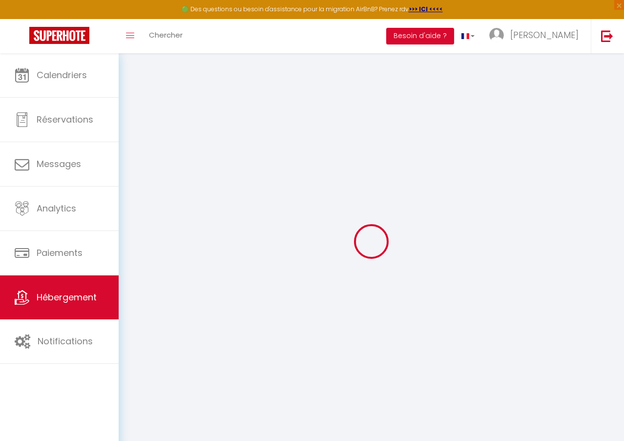
select select
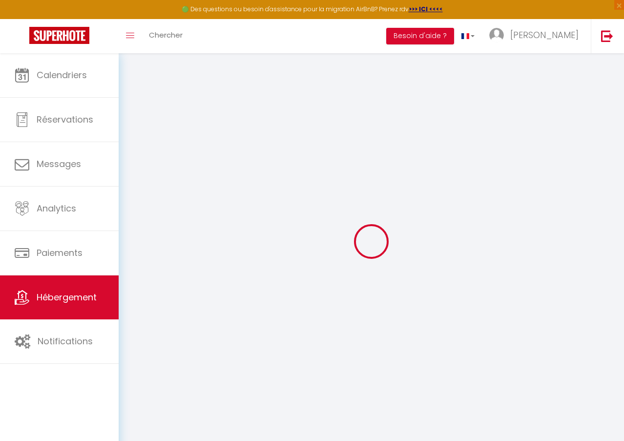
select select
checkbox input "false"
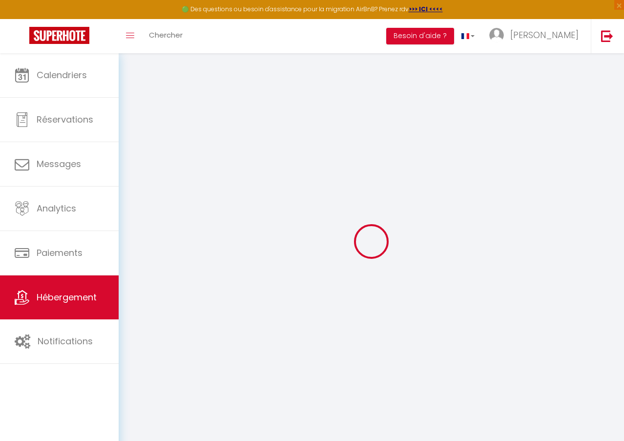
select select
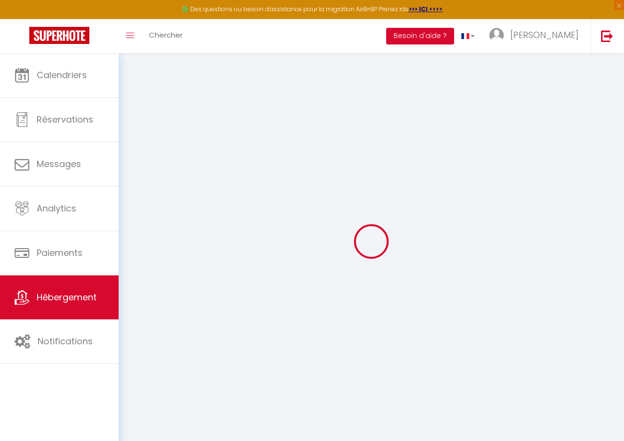
select select
checkbox input "false"
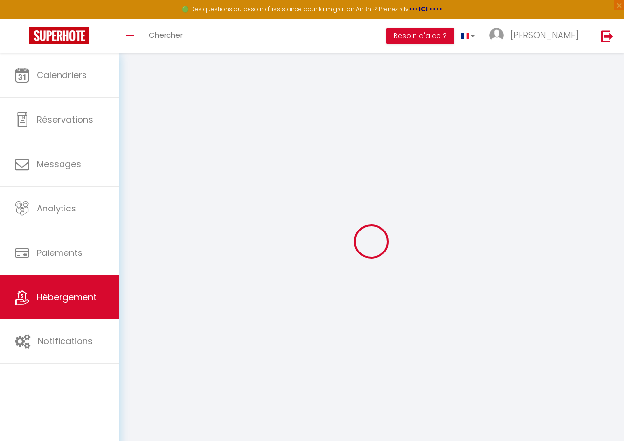
checkbox input "false"
select select
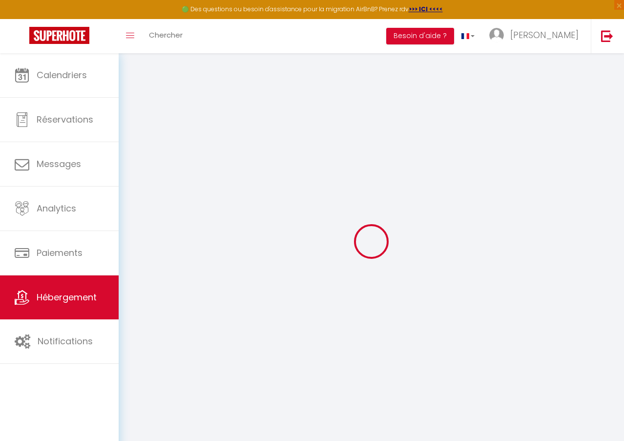
select select
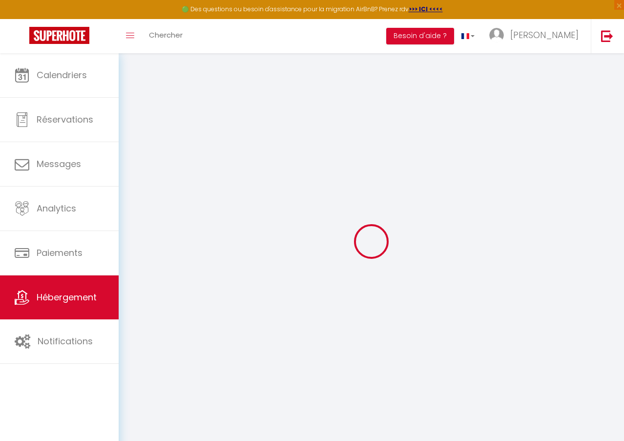
checkbox input "false"
select select
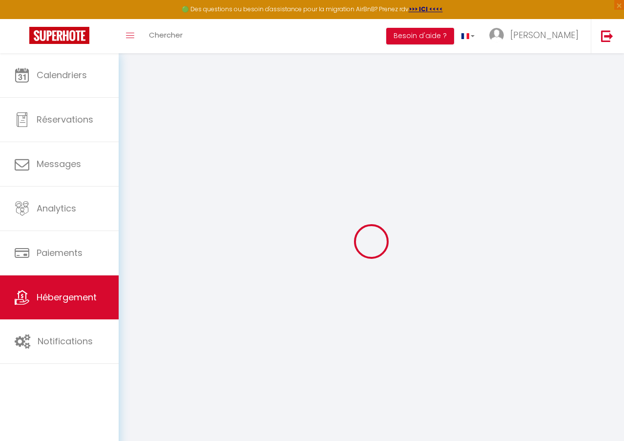
select select
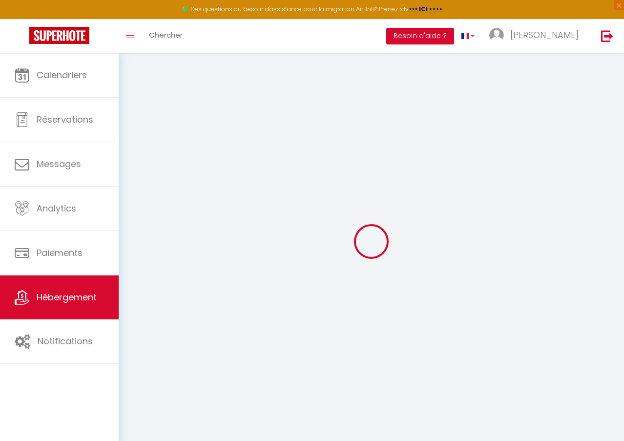
select select
checkbox input "false"
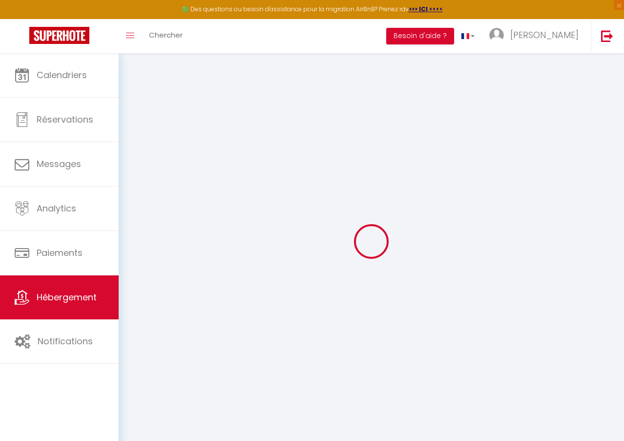
checkbox input "false"
select select
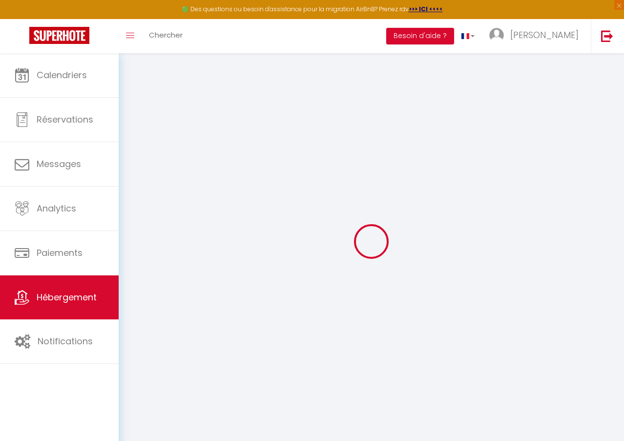
select select
checkbox input "false"
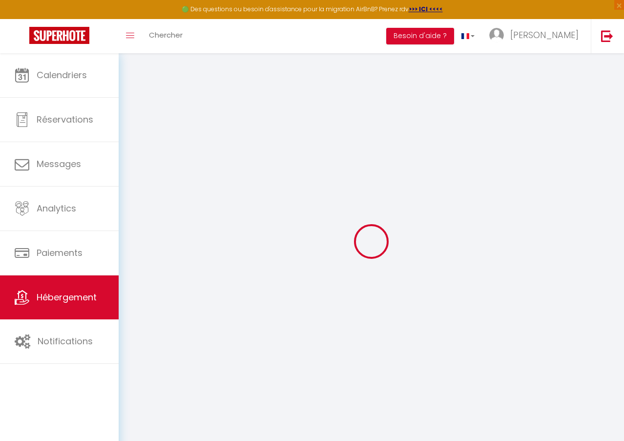
checkbox input "false"
select select
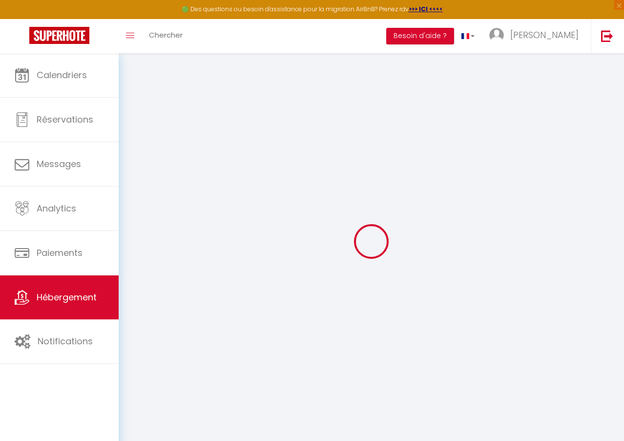
type input "Charmant T2 lumineux"
type input "105"
type input "10"
type input "30"
select select
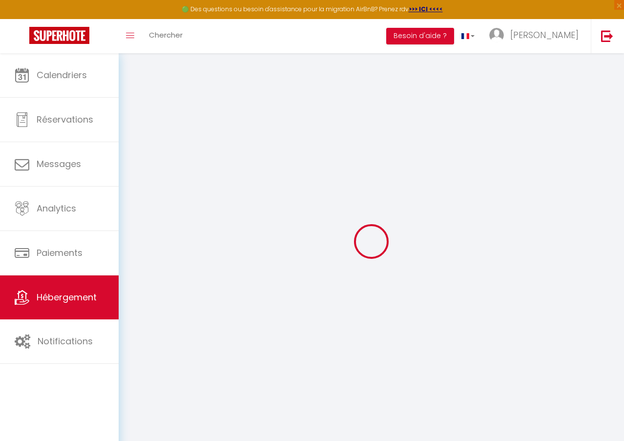
select select
type input "22 Rue Landouzy"
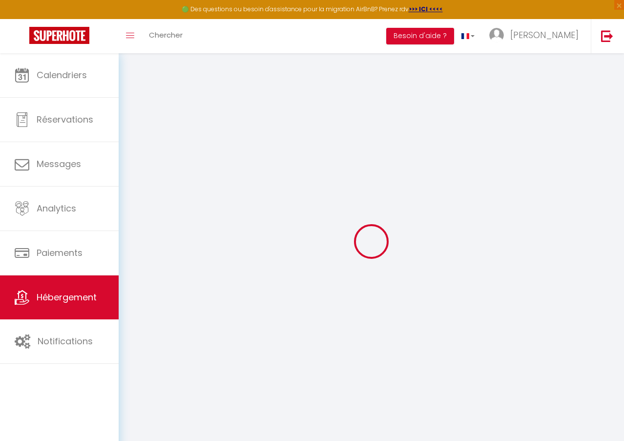
type input "51100"
type input "Reims"
type input "22landouzy@gmail.com"
select select
checkbox input "false"
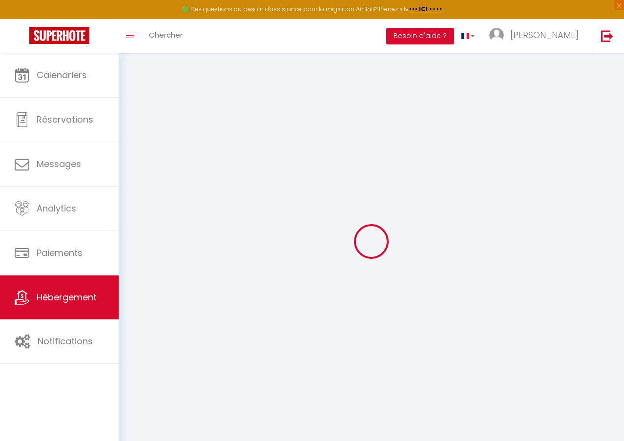
checkbox input "false"
type input "0"
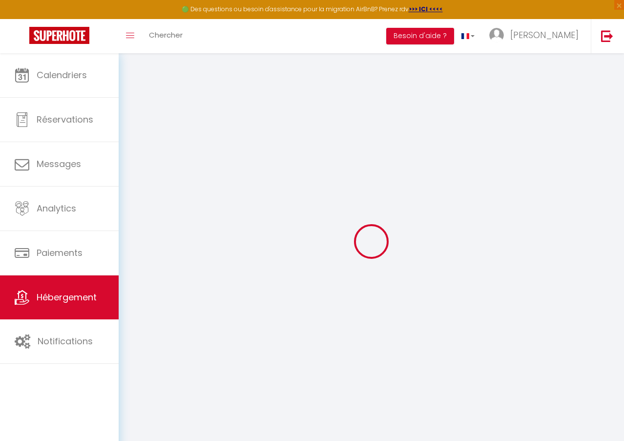
type input "0"
select select "51363"
select select
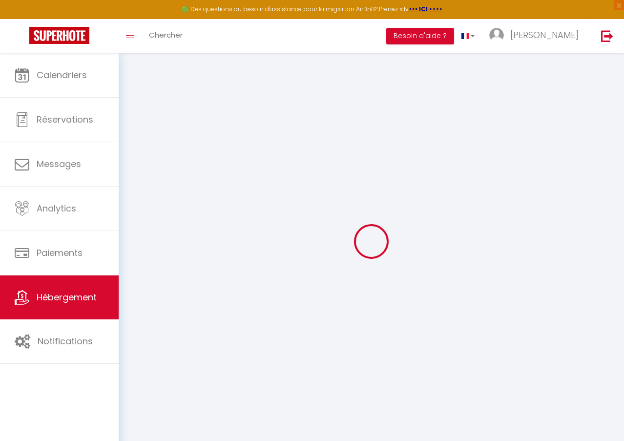
select select
checkbox input "false"
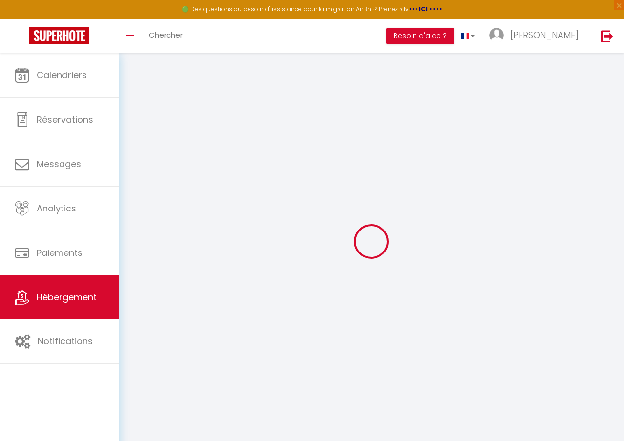
checkbox input "false"
select select
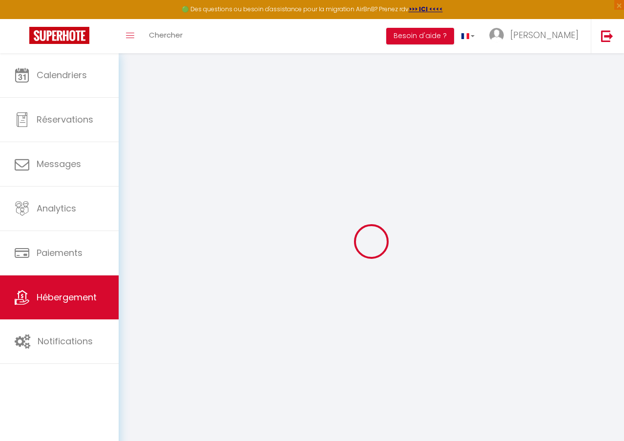
select select
checkbox input "false"
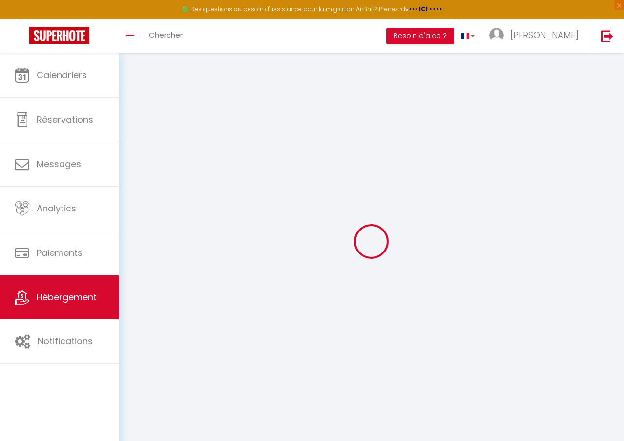
checkbox input "false"
select select
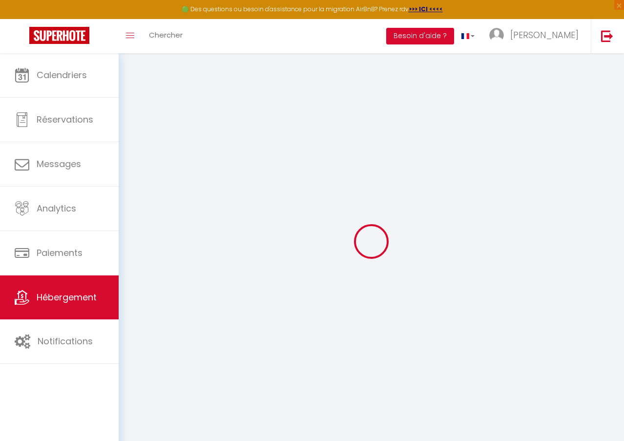
select select
checkbox input "false"
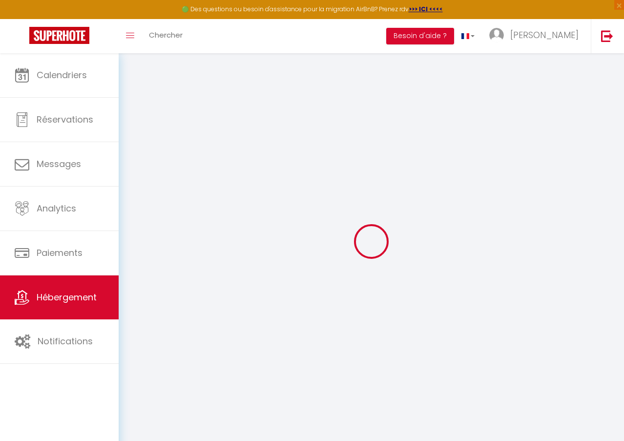
checkbox input "false"
select select
checkbox input "false"
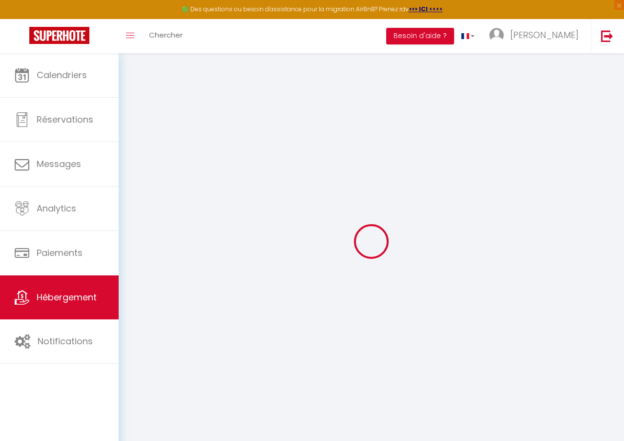
checkbox input "false"
select select "16:00"
select select "23:45"
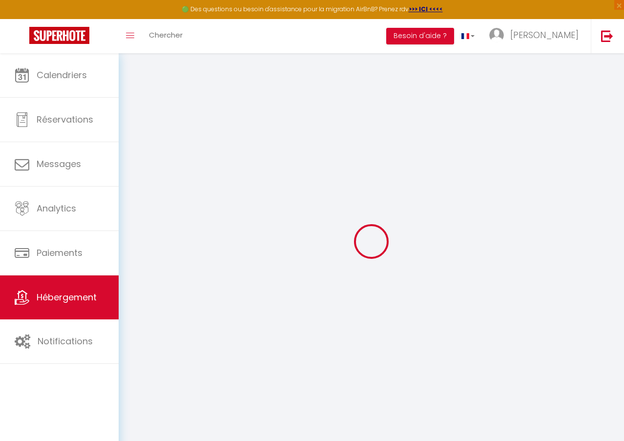
select select "12:00"
select select "30"
select select "120"
select select
checkbox input "false"
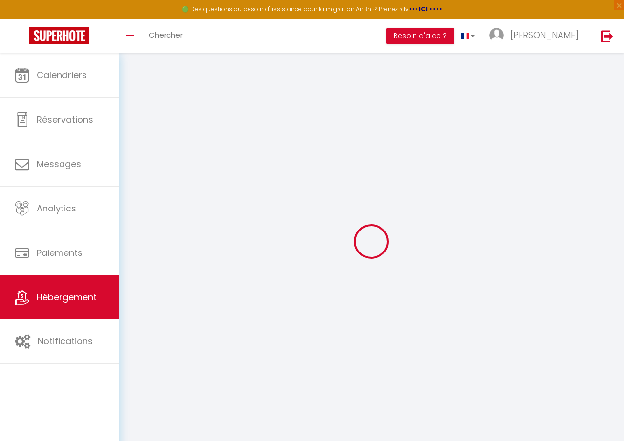
checkbox input "false"
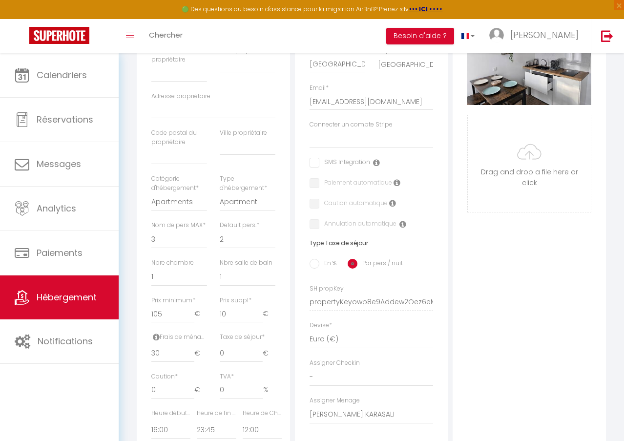
scroll to position [146, 0]
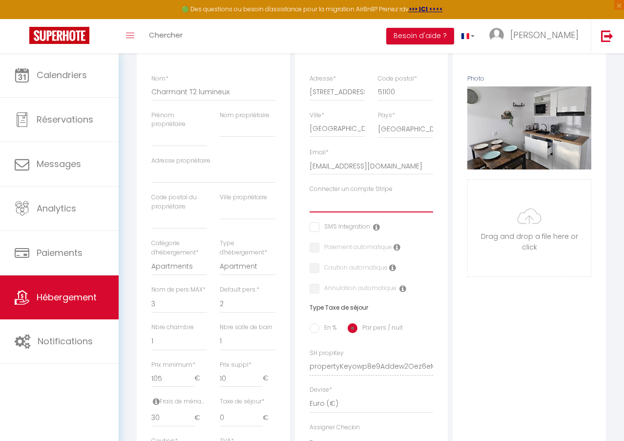
click at [332, 212] on select "LANDOUZY BGS" at bounding box center [372, 203] width 124 height 19
select select "16265"
click at [310, 204] on select "LANDOUZY BGS" at bounding box center [372, 203] width 124 height 19
checkbox input "false"
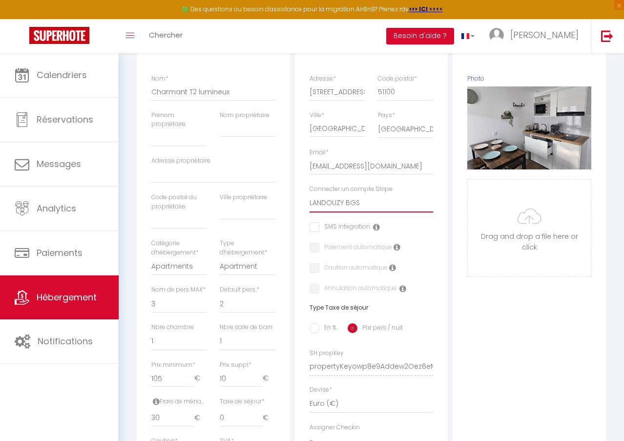
checkbox input "false"
click at [497, 313] on div "Photo Photo Supprimer Drag and drop a file here or click Ooops, something wrong…" at bounding box center [529, 359] width 153 height 659
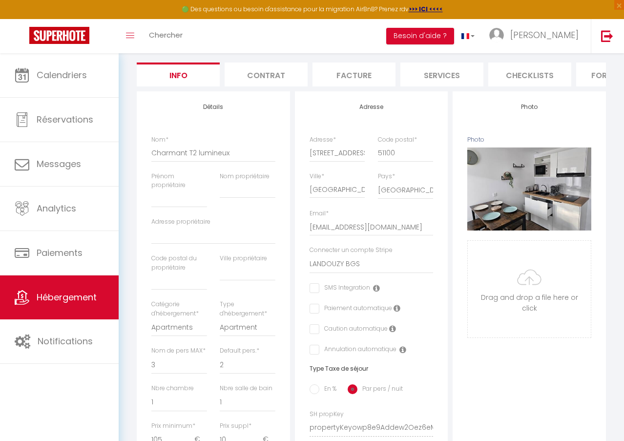
scroll to position [88, 0]
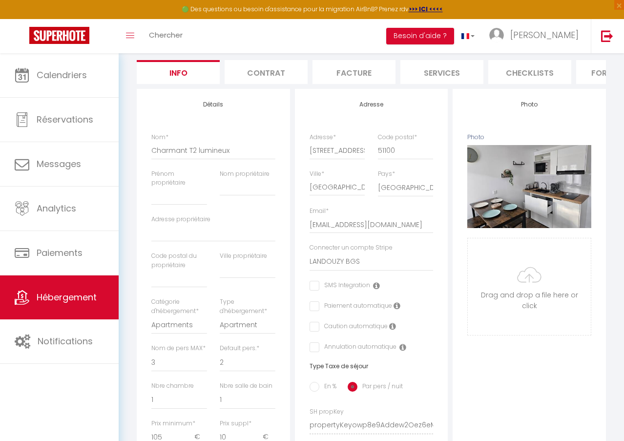
click at [314, 312] on div "Paiement automatique" at bounding box center [365, 306] width 110 height 11
click at [315, 311] on input "checkbox" at bounding box center [313, 306] width 6 height 10
checkbox input "true"
checkbox input "false"
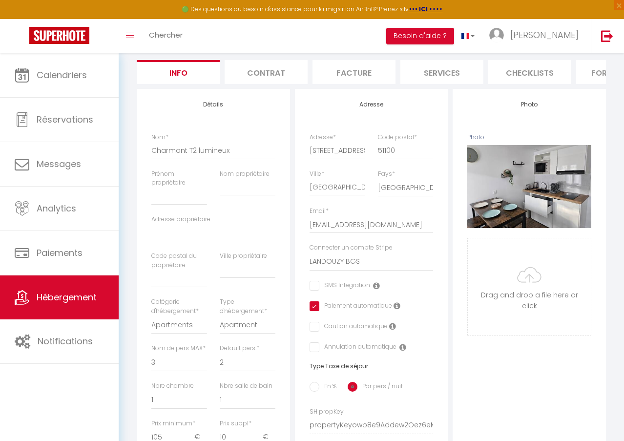
checkbox input "false"
click at [314, 291] on input "checkbox" at bounding box center [340, 286] width 61 height 10
checkbox input "true"
checkbox input "false"
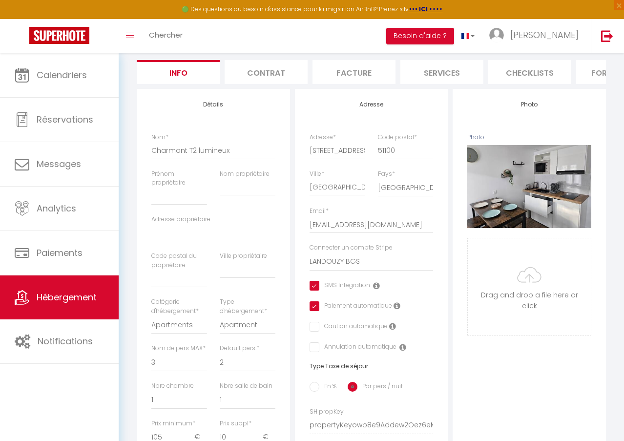
click at [534, 105] on div "Photo Photo Supprimer Drag and drop a file here or click Ooops, something wrong…" at bounding box center [529, 418] width 153 height 659
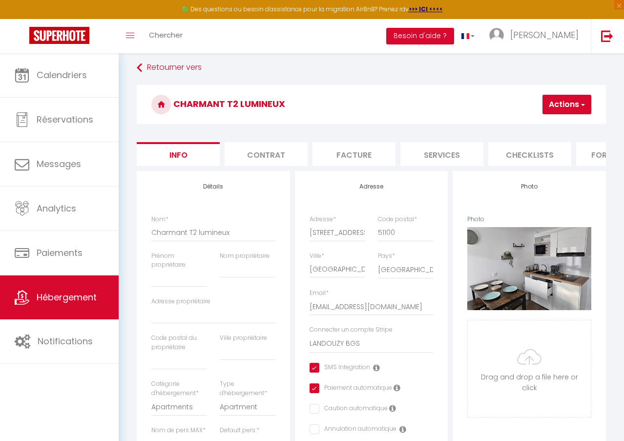
scroll to position [0, 0]
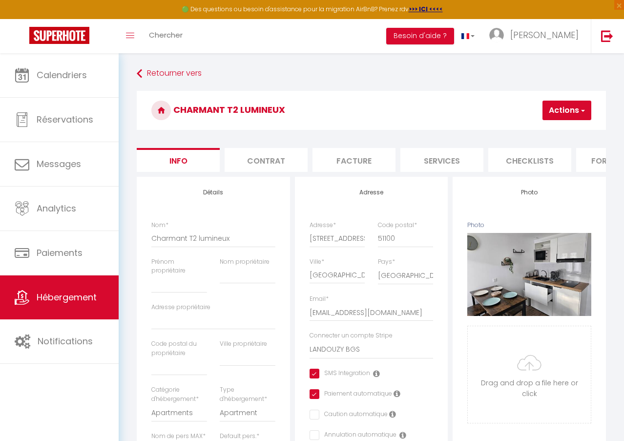
click at [547, 110] on button "Actions" at bounding box center [567, 111] width 49 height 20
click at [522, 127] on input "Enregistrer" at bounding box center [514, 132] width 36 height 10
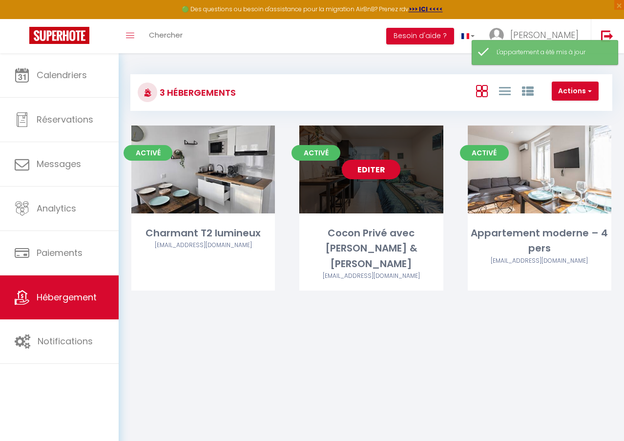
click at [366, 173] on link "Editer" at bounding box center [371, 170] width 59 height 20
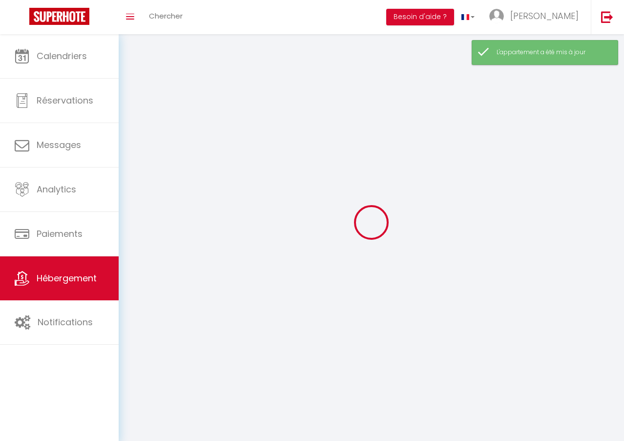
select select
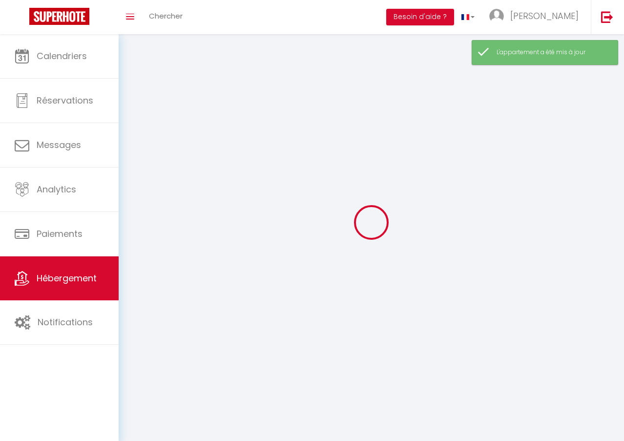
select select "1"
select select
checkbox input "false"
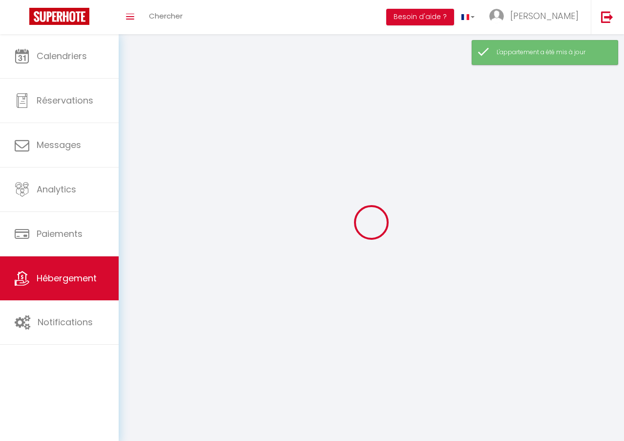
checkbox input "false"
select select "28"
select select
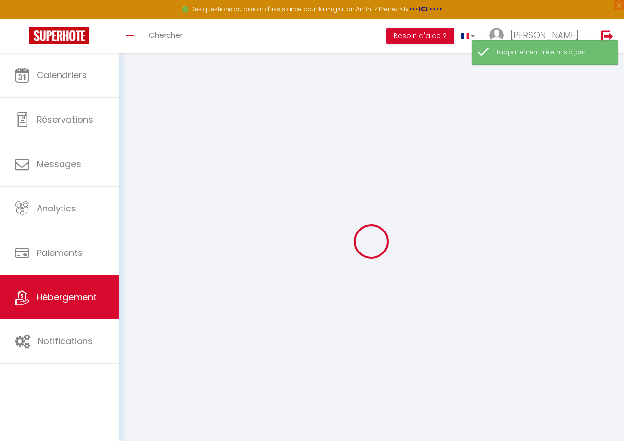
select select
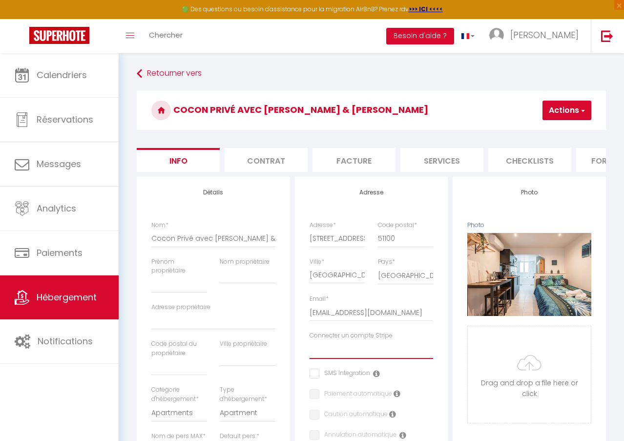
click at [334, 357] on select "LANDOUZY BGS" at bounding box center [372, 349] width 124 height 19
click at [310, 351] on select "LANDOUZY BGS" at bounding box center [372, 349] width 124 height 19
click at [565, 115] on button "Actions" at bounding box center [567, 111] width 49 height 20
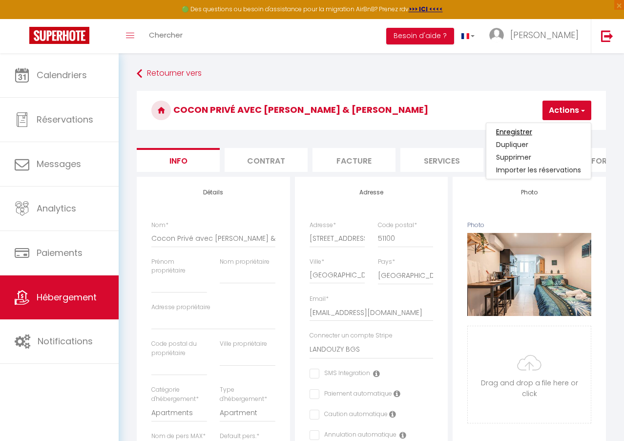
click at [529, 129] on input "Enregistrer" at bounding box center [514, 132] width 36 height 10
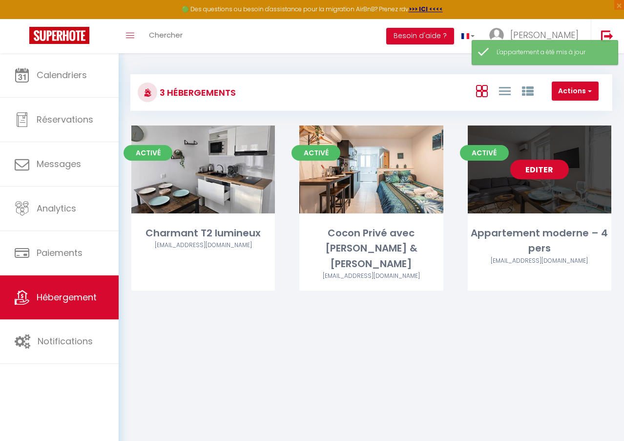
click at [534, 173] on link "Editer" at bounding box center [539, 170] width 59 height 20
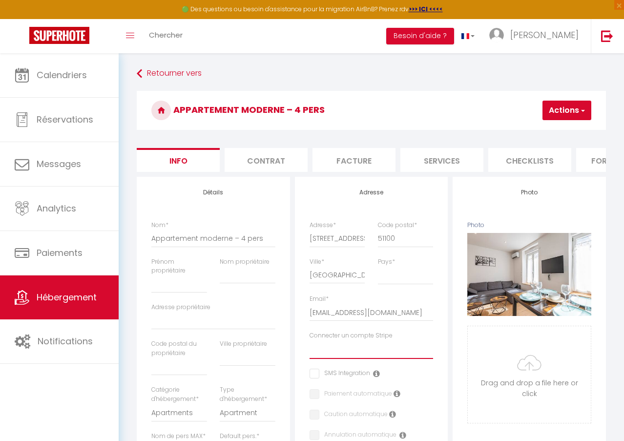
click at [324, 359] on select "LANDOUZY BGS" at bounding box center [372, 349] width 124 height 19
click at [310, 351] on select "LANDOUZY BGS" at bounding box center [372, 349] width 124 height 19
click at [573, 112] on button "Actions" at bounding box center [567, 111] width 49 height 20
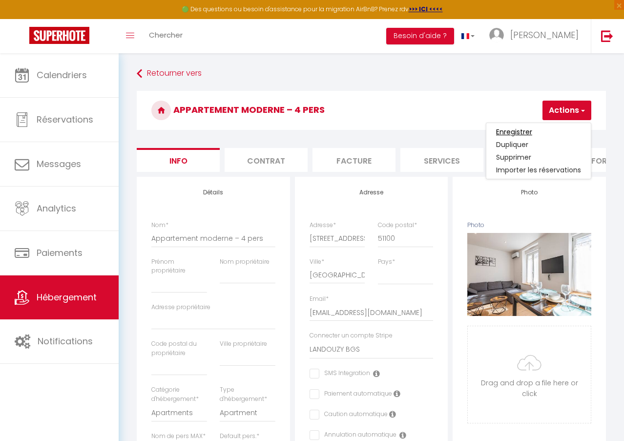
click at [513, 132] on input "Enregistrer" at bounding box center [514, 132] width 36 height 10
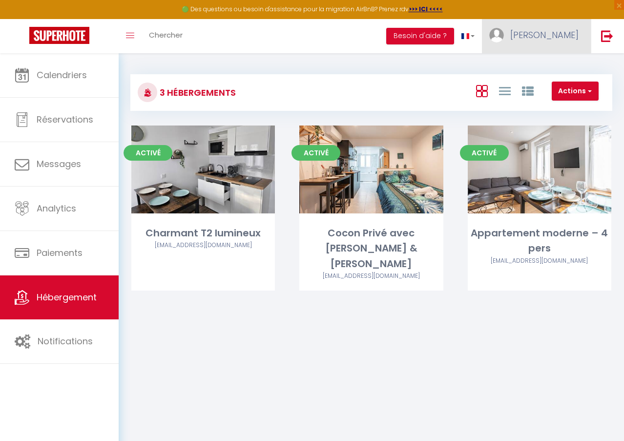
click at [555, 31] on span "Garcia" at bounding box center [544, 35] width 68 height 12
click at [543, 66] on link "Paramètres" at bounding box center [552, 68] width 72 height 17
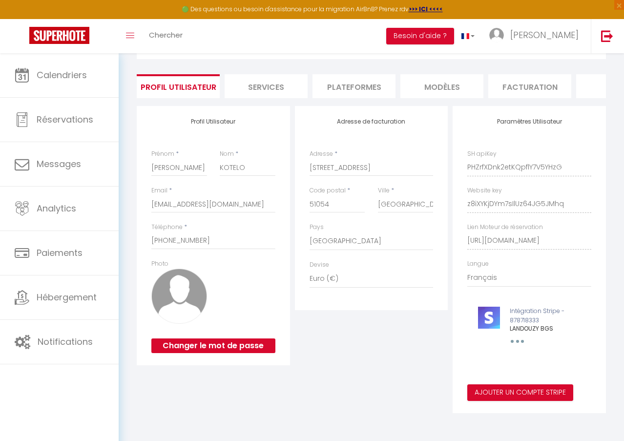
scroll to position [0, 233]
click at [473, 77] on li "website" at bounding box center [472, 86] width 83 height 24
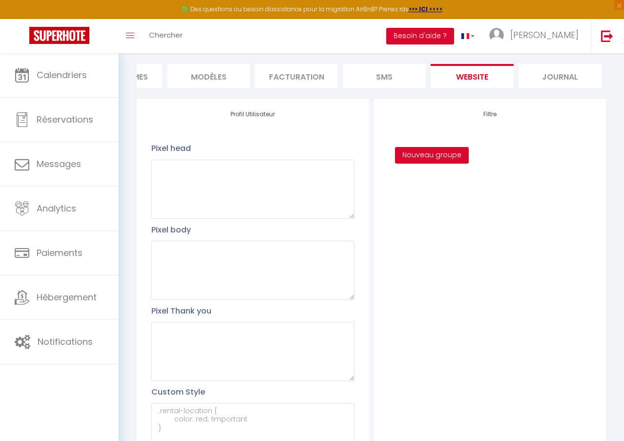
click at [382, 269] on div "Filtre Nouveau groupe" at bounding box center [490, 289] width 232 height 380
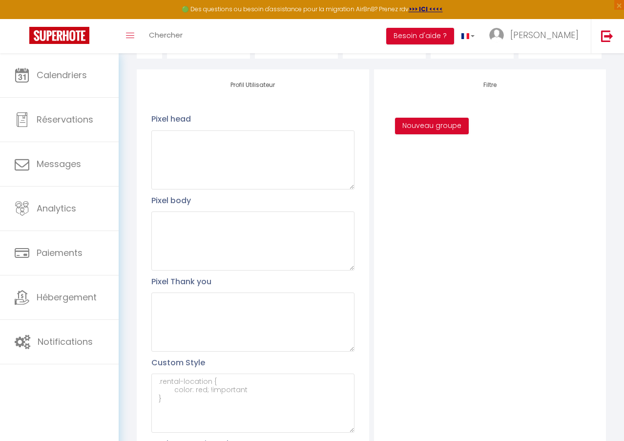
scroll to position [180, 0]
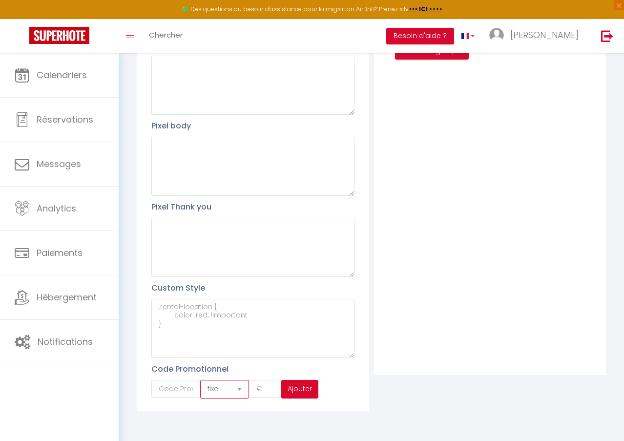
click at [226, 392] on select "fixe pourcentage" at bounding box center [224, 389] width 49 height 19
click at [185, 384] on input "text" at bounding box center [175, 389] width 49 height 18
click at [459, 264] on div "Filtre Nouveau groupe" at bounding box center [490, 185] width 232 height 380
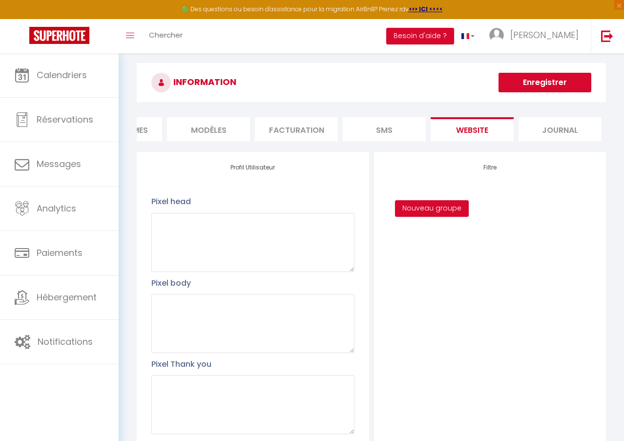
scroll to position [0, 0]
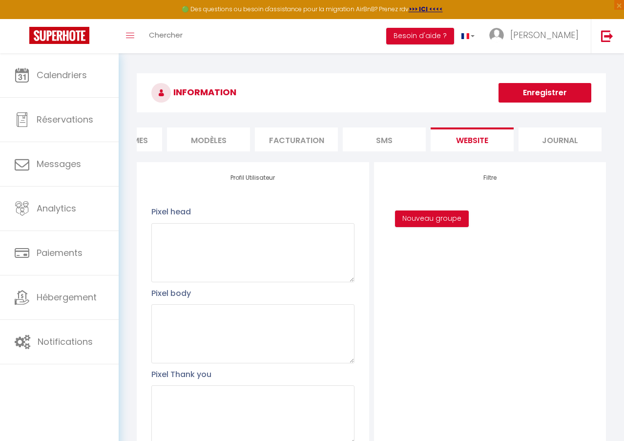
click at [563, 98] on button "Enregistrer" at bounding box center [545, 93] width 93 height 20
